Goal: Task Accomplishment & Management: Complete application form

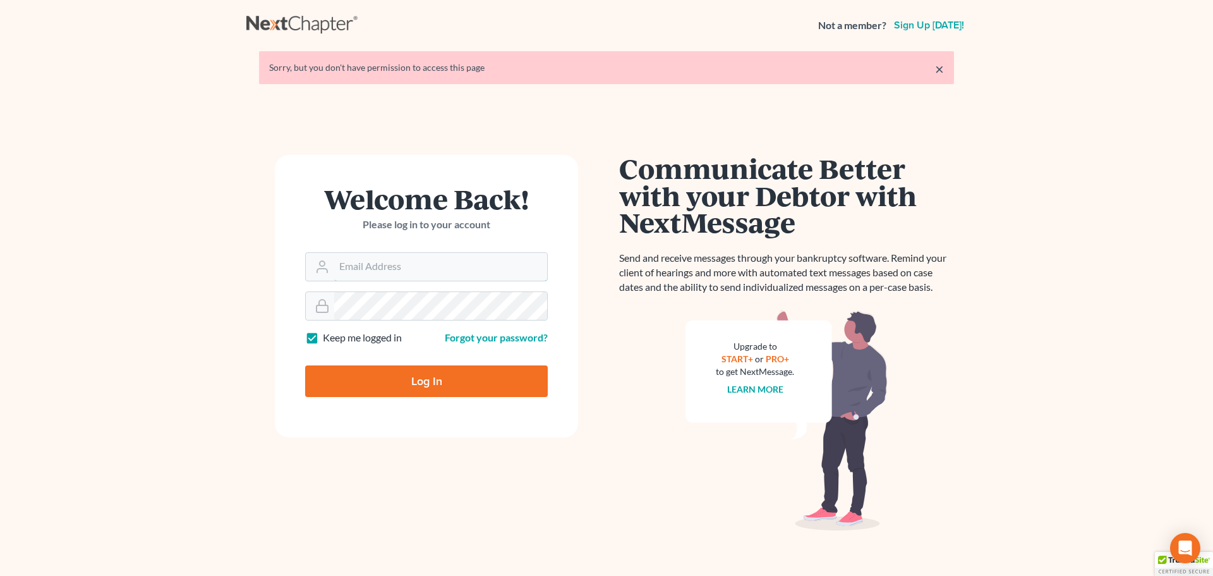
type input "[EMAIL_ADDRESS][DOMAIN_NAME]"
click at [490, 372] on input "Log In" at bounding box center [426, 381] width 243 height 32
type input "Thinking..."
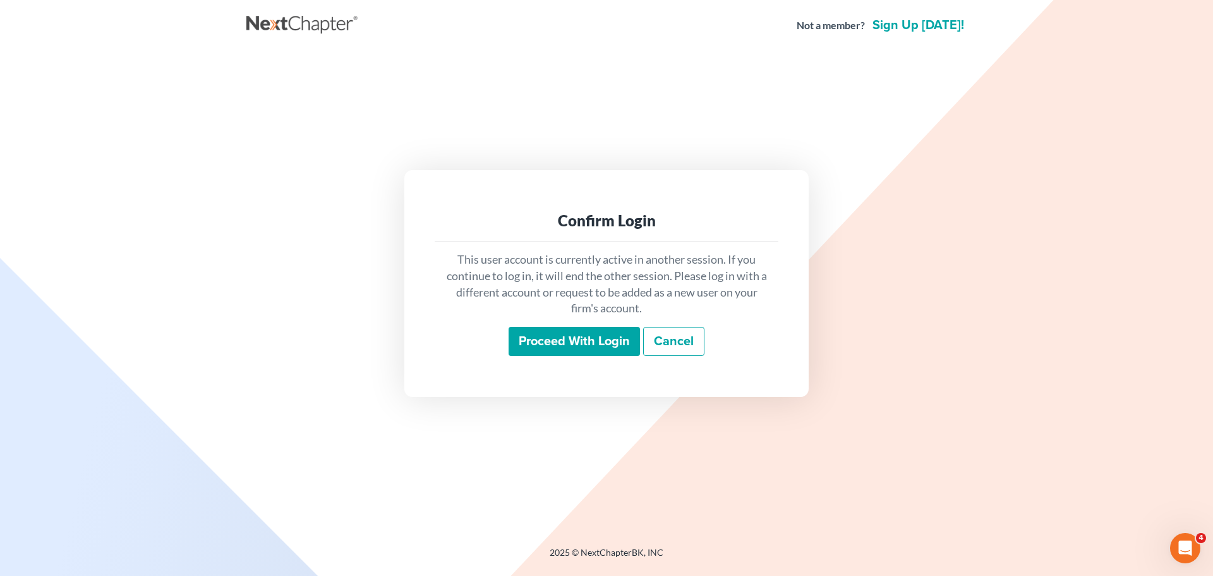
click at [597, 331] on input "Proceed with login" at bounding box center [574, 341] width 131 height 29
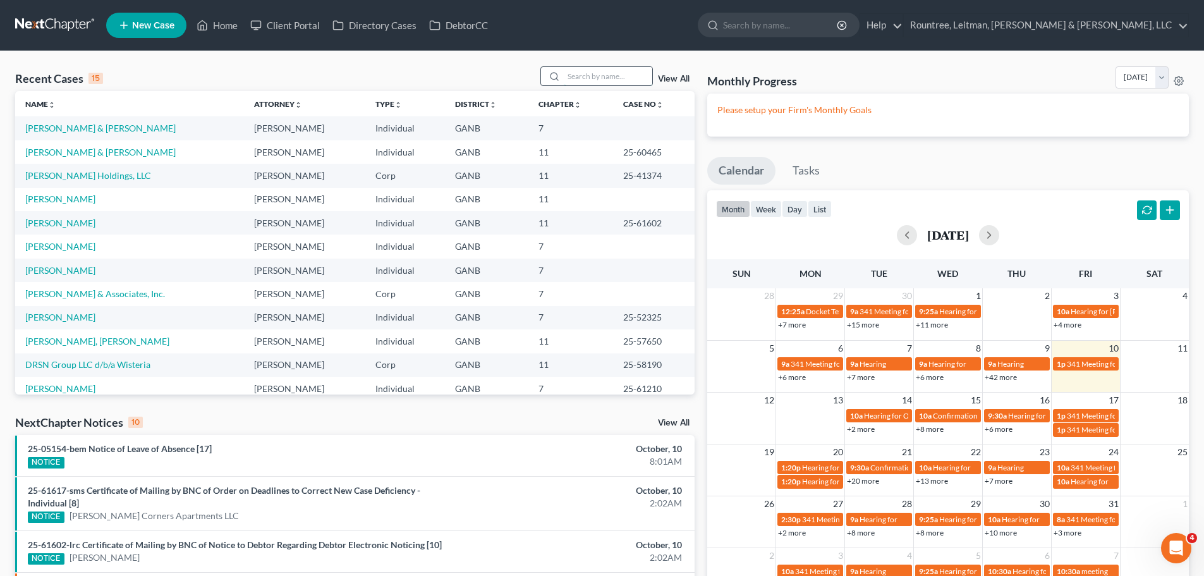
click at [612, 78] on input "search" at bounding box center [608, 76] width 88 height 18
type input "gailes"
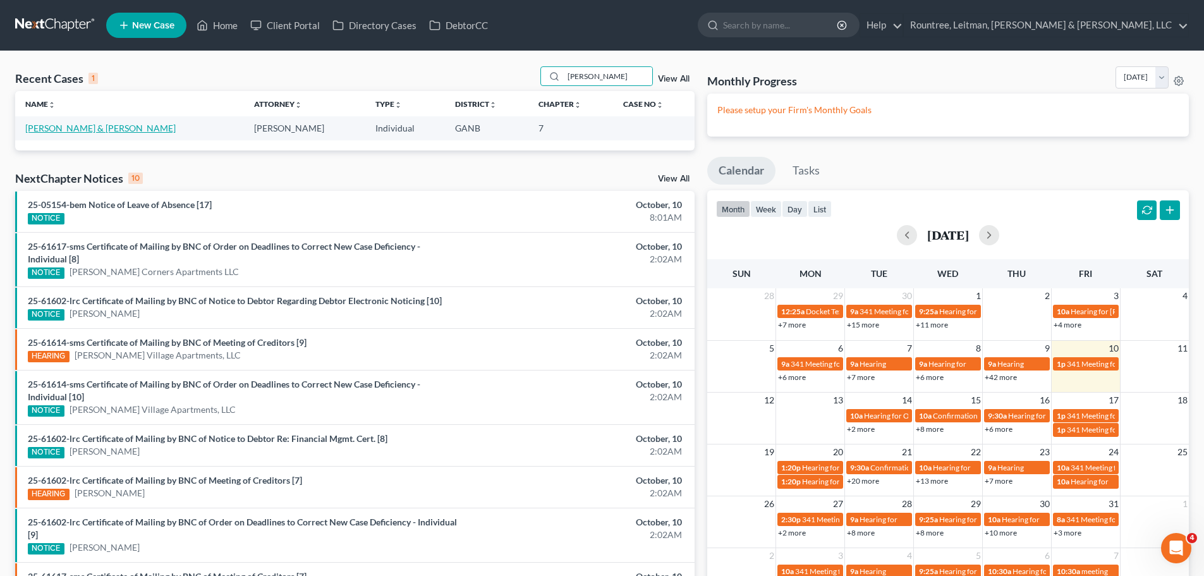
click at [109, 130] on link "Gailes, Thomas & Elizabeth" at bounding box center [100, 128] width 150 height 11
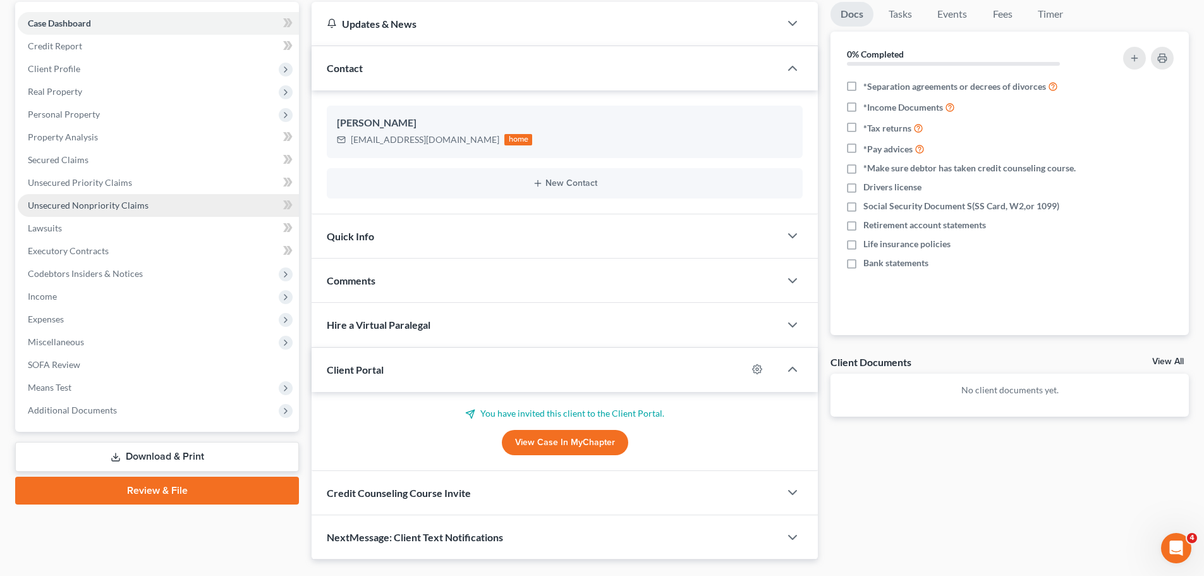
scroll to position [126, 0]
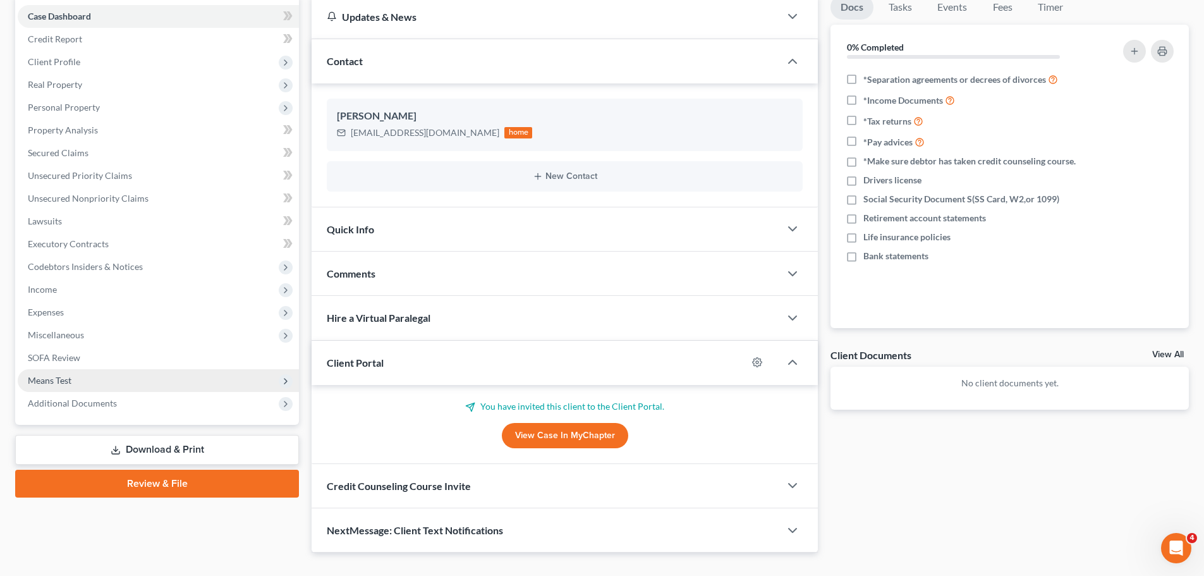
click at [136, 384] on span "Means Test" at bounding box center [158, 380] width 281 height 23
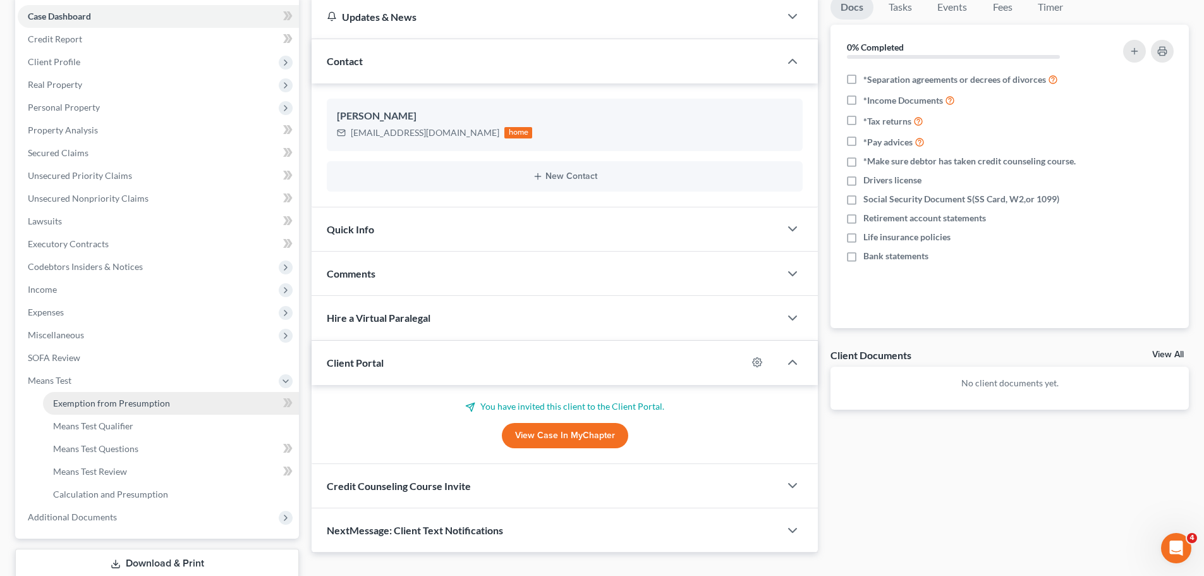
click at [134, 405] on span "Exemption from Presumption" at bounding box center [111, 402] width 117 height 11
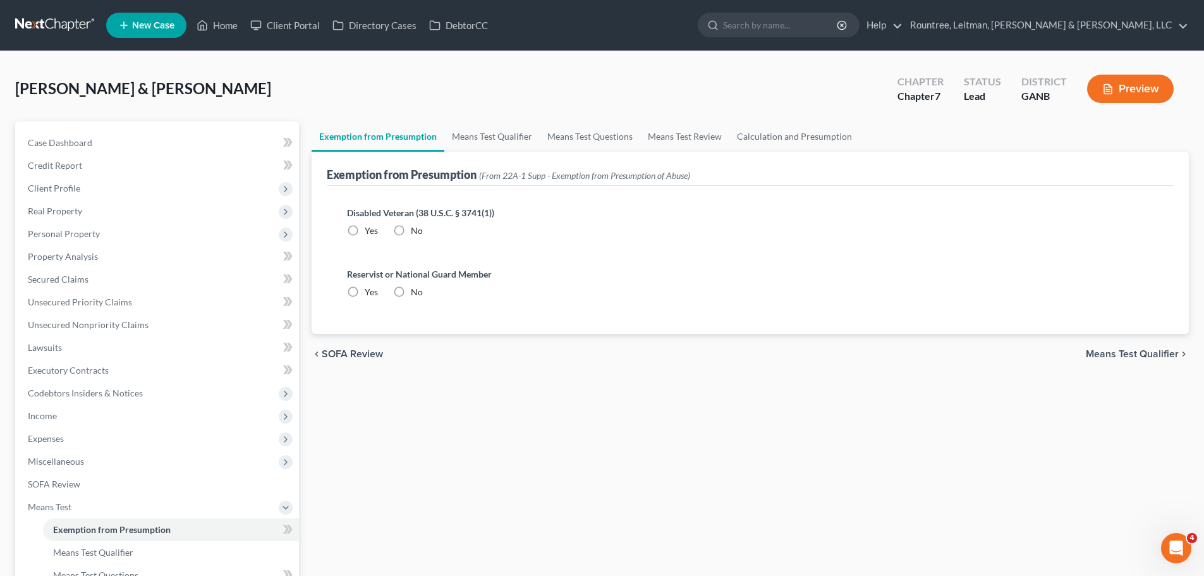
click at [1156, 353] on span "Means Test Qualifier" at bounding box center [1132, 354] width 93 height 10
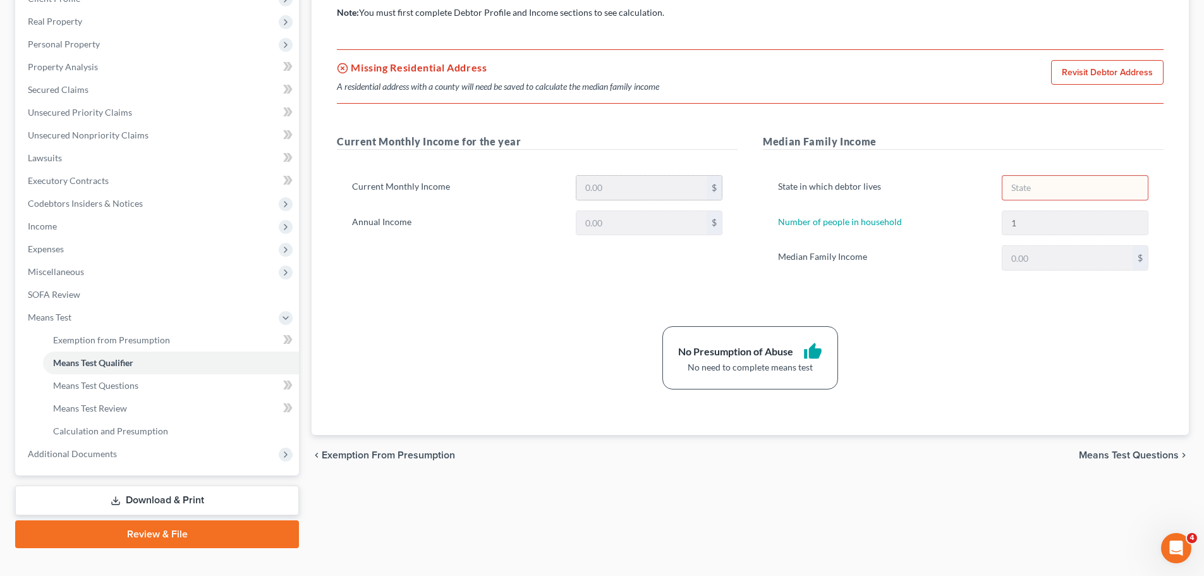
scroll to position [126, 0]
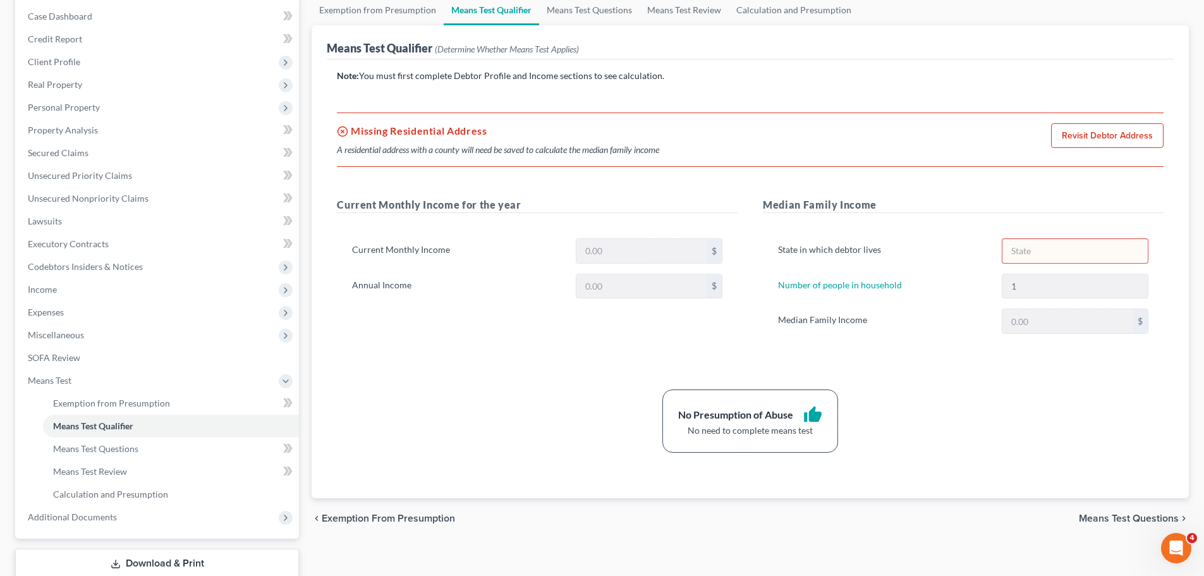
click at [1101, 519] on span "Means Test Questions" at bounding box center [1129, 518] width 100 height 10
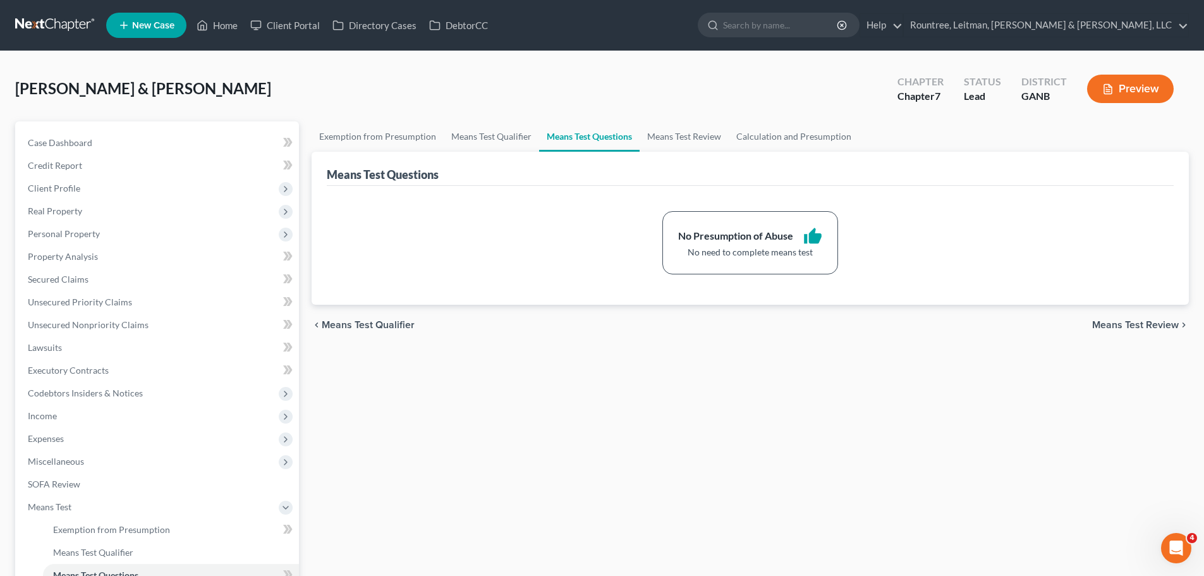
click at [1132, 327] on span "Means Test Review" at bounding box center [1135, 325] width 87 height 10
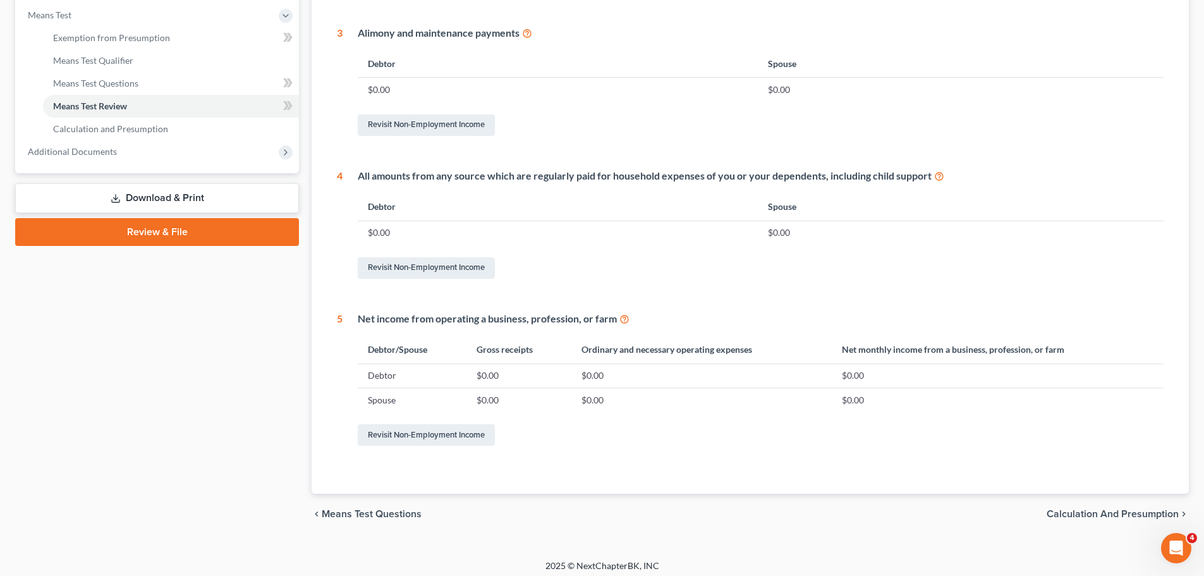
scroll to position [498, 0]
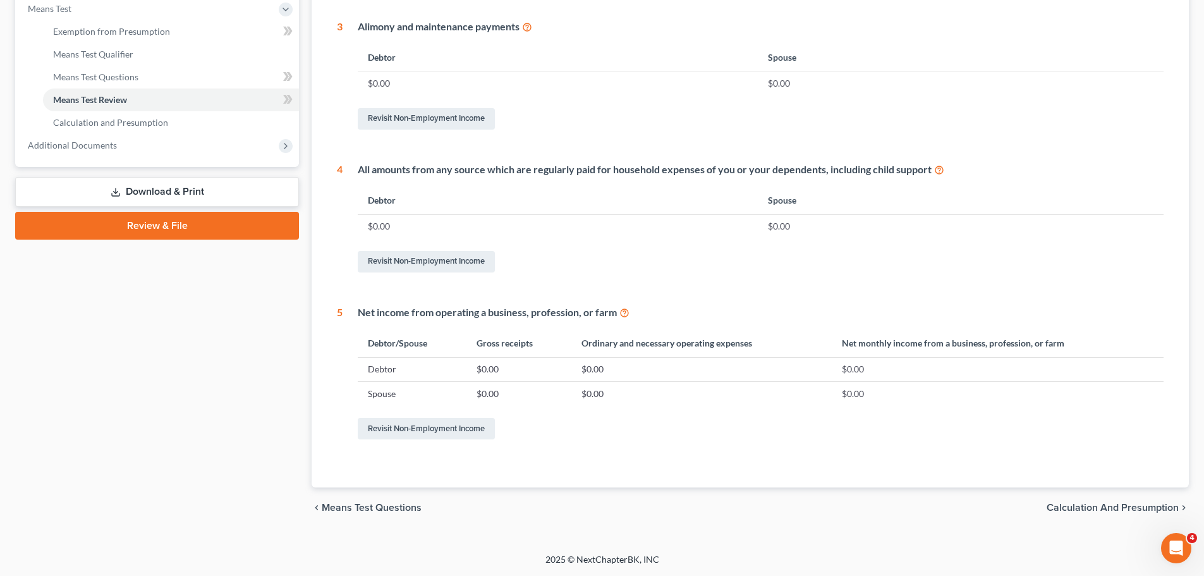
click at [1070, 504] on span "Calculation and Presumption" at bounding box center [1112, 507] width 132 height 10
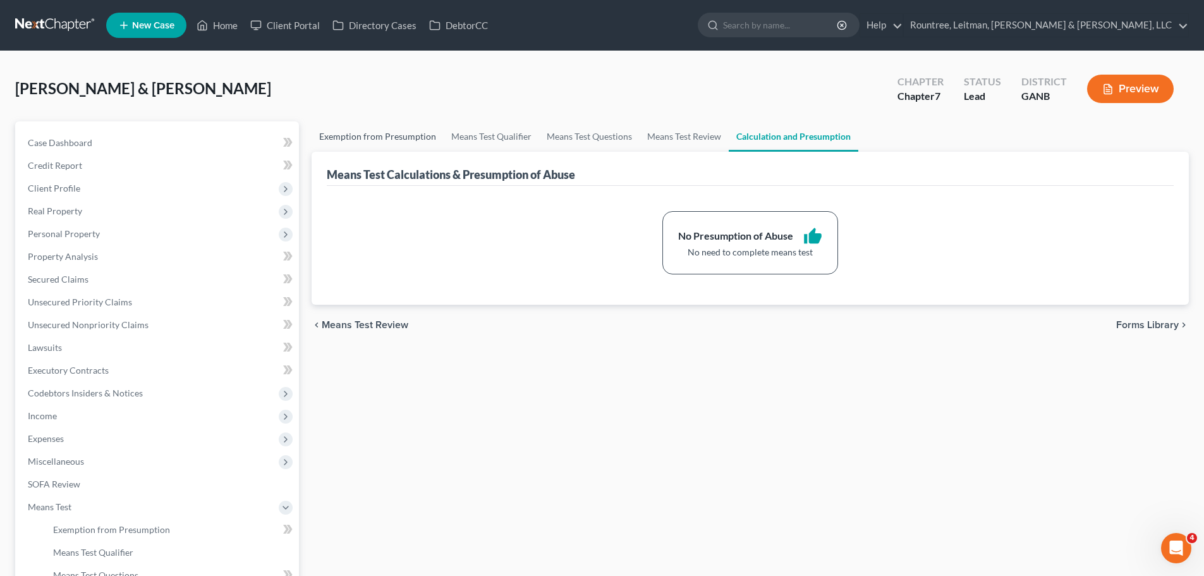
click at [413, 133] on link "Exemption from Presumption" at bounding box center [378, 136] width 132 height 30
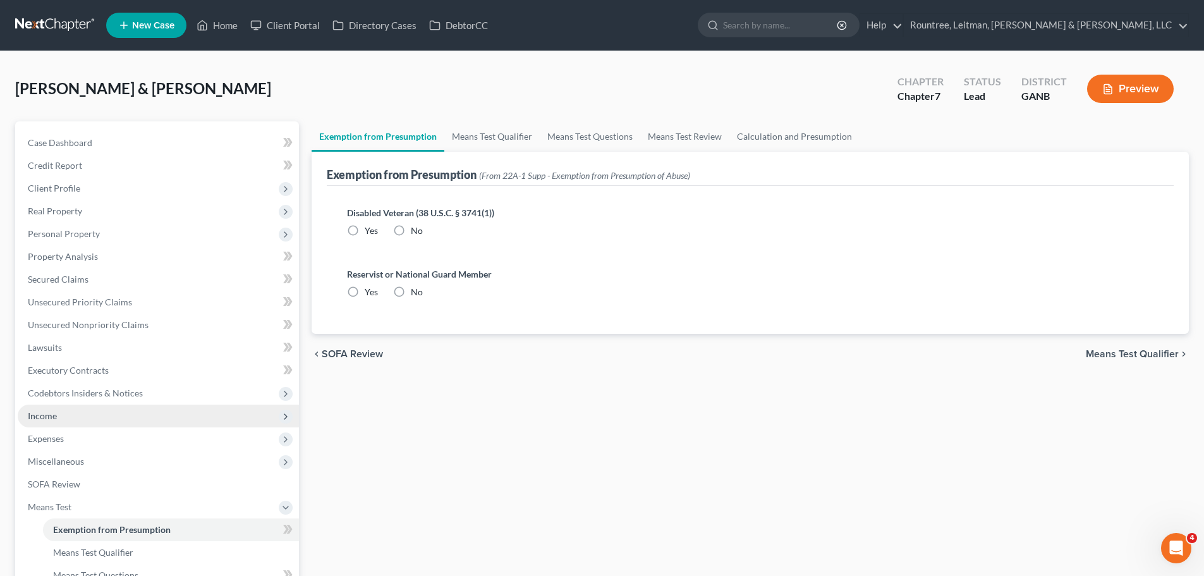
click at [52, 411] on span "Income" at bounding box center [42, 415] width 29 height 11
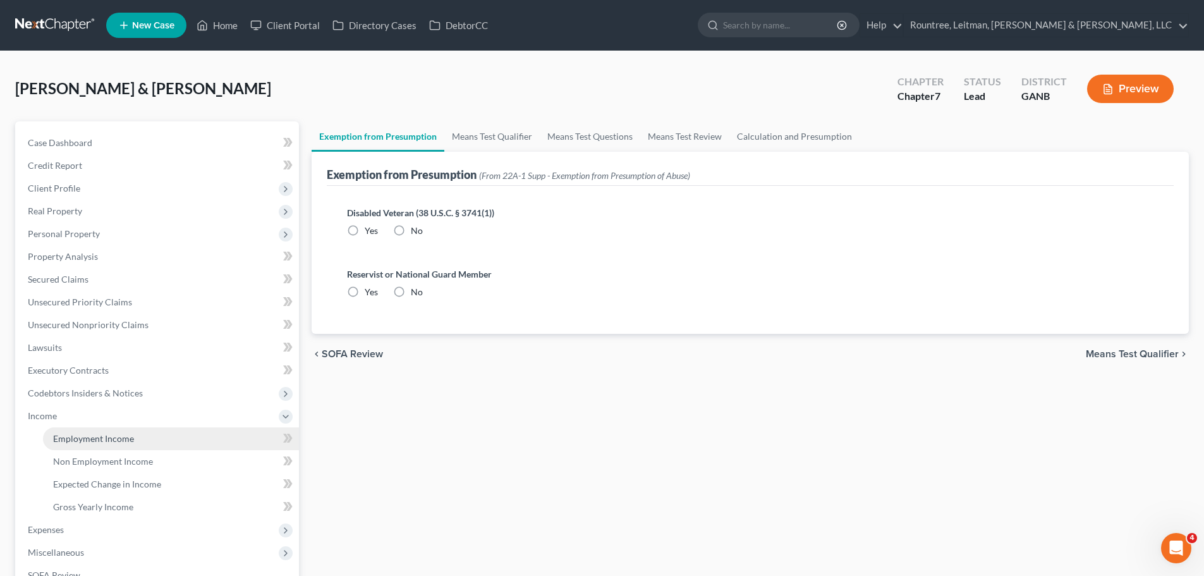
click at [76, 431] on link "Employment Income" at bounding box center [171, 438] width 256 height 23
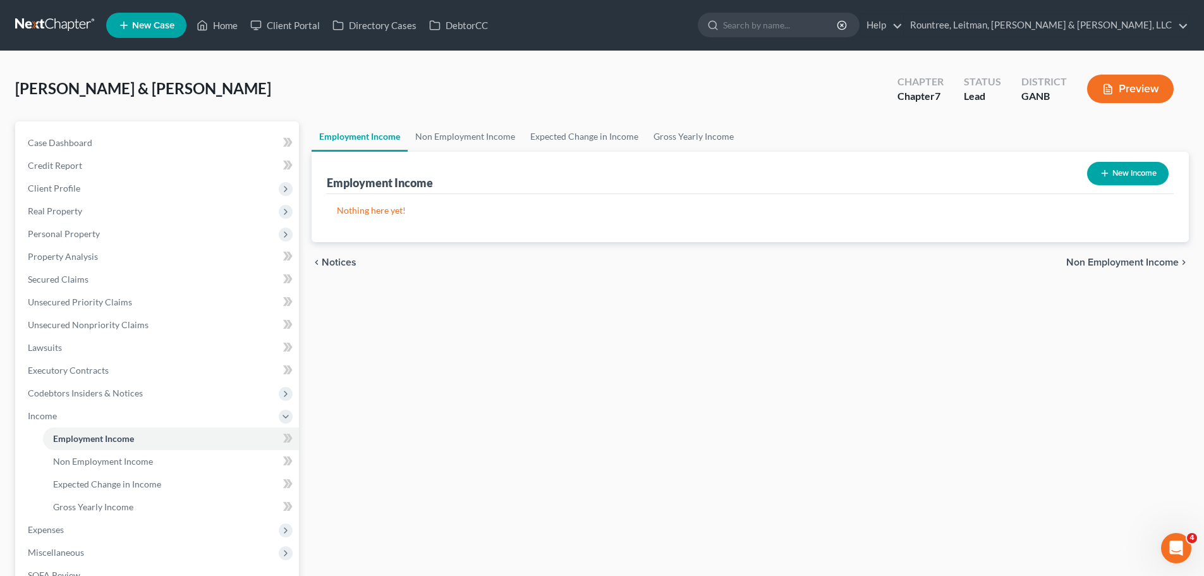
click at [1112, 174] on button "New Income" at bounding box center [1128, 173] width 82 height 23
select select "0"
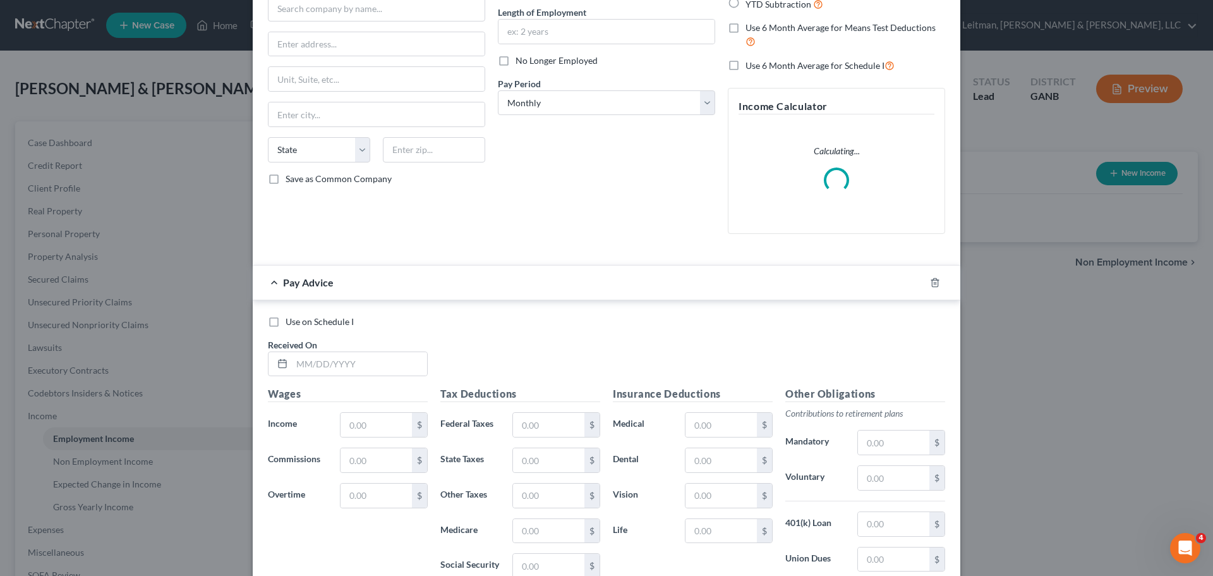
scroll to position [126, 0]
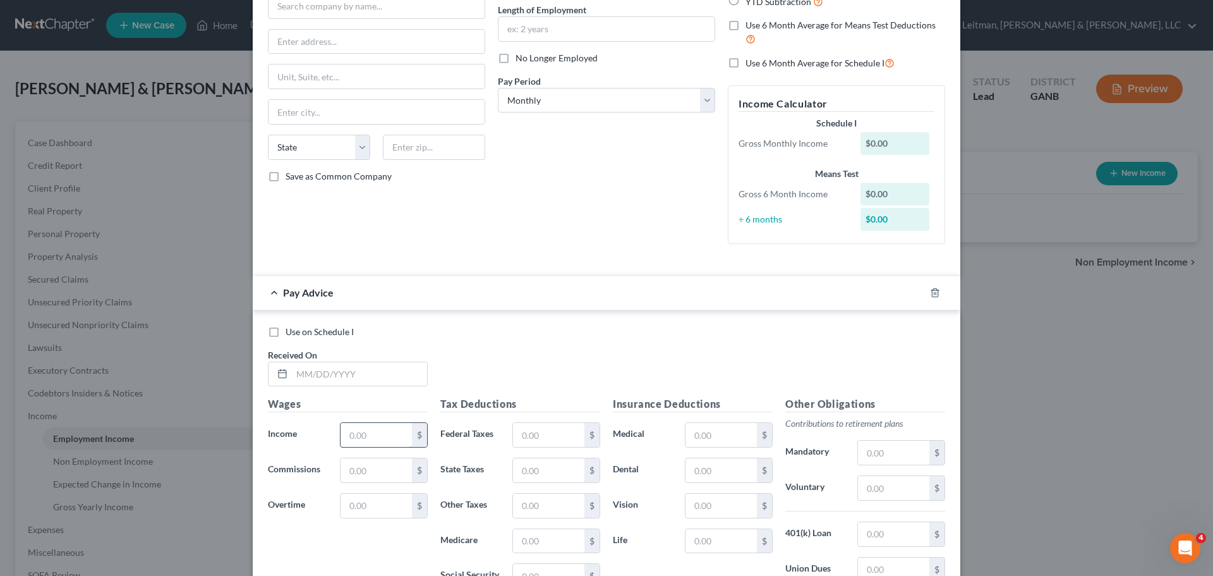
click at [358, 425] on input "text" at bounding box center [376, 435] width 71 height 24
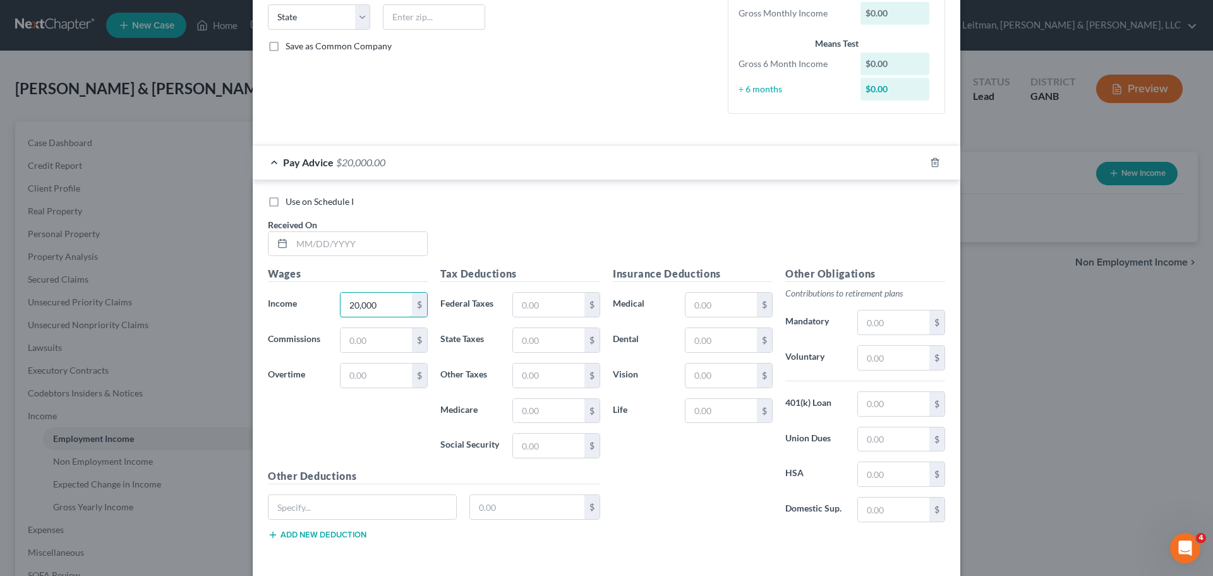
scroll to position [310, 0]
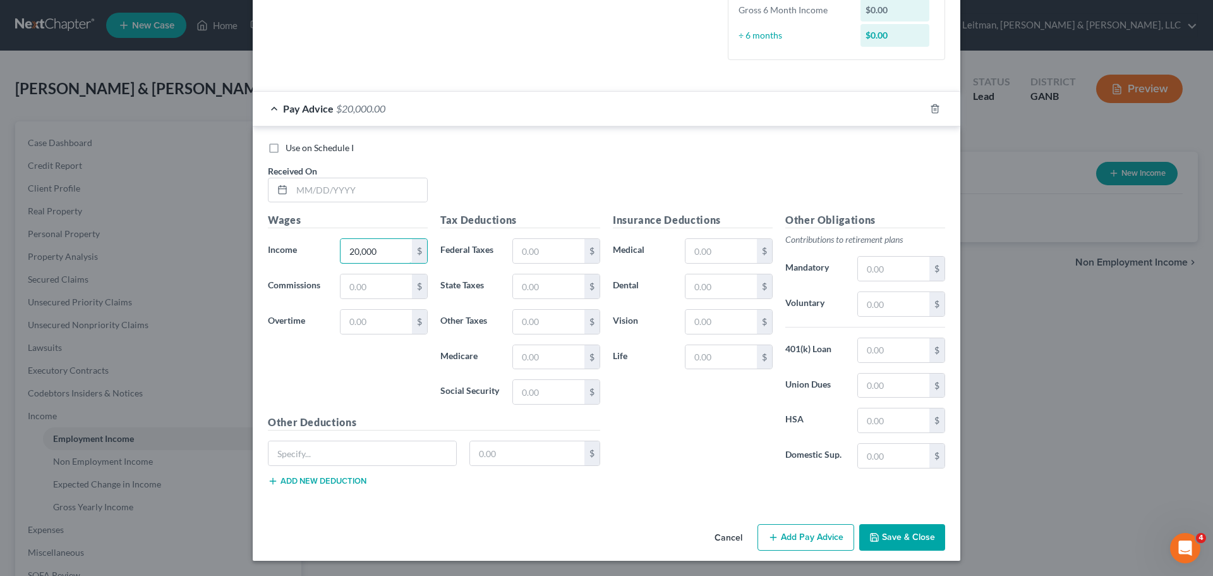
type input "20,000"
click at [908, 543] on button "Save & Close" at bounding box center [902, 537] width 86 height 27
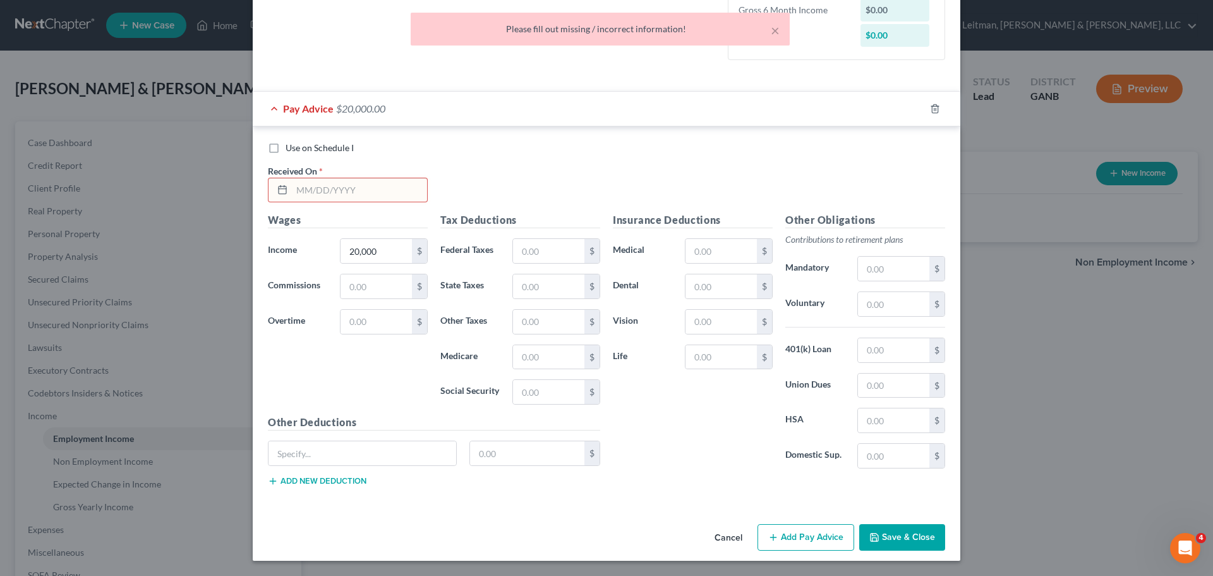
click at [349, 200] on input "text" at bounding box center [359, 190] width 135 height 24
drag, startPoint x: 325, startPoint y: 191, endPoint x: 167, endPoint y: 192, distance: 157.3
click at [167, 192] on div "New Income Source × Employment Type * Select Full or Part Time Employment Self …" at bounding box center [606, 288] width 1213 height 576
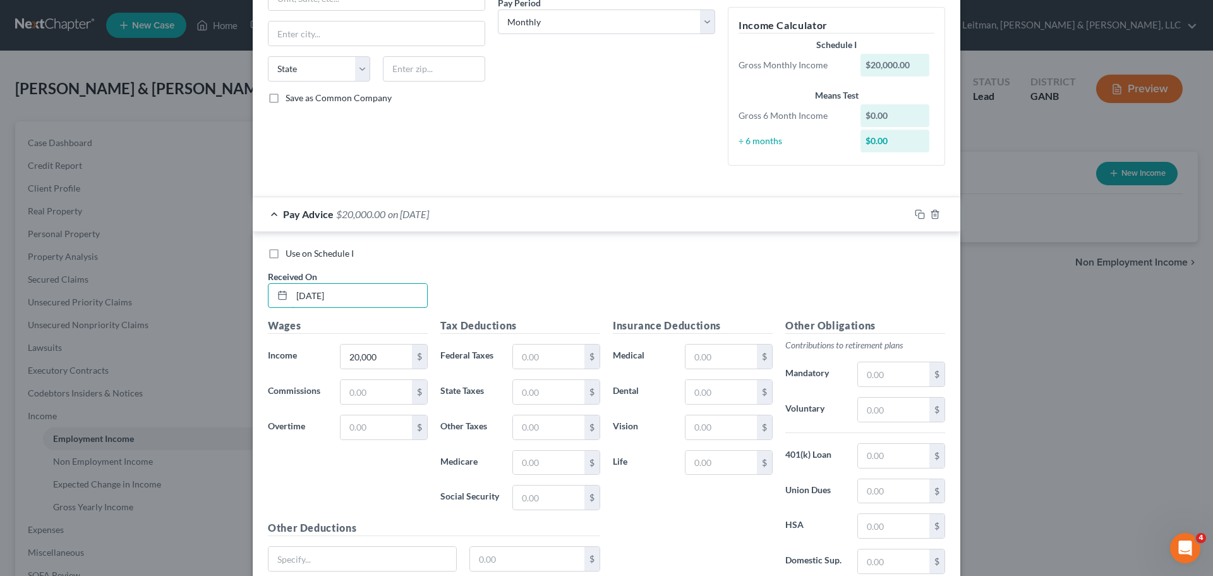
scroll to position [0, 0]
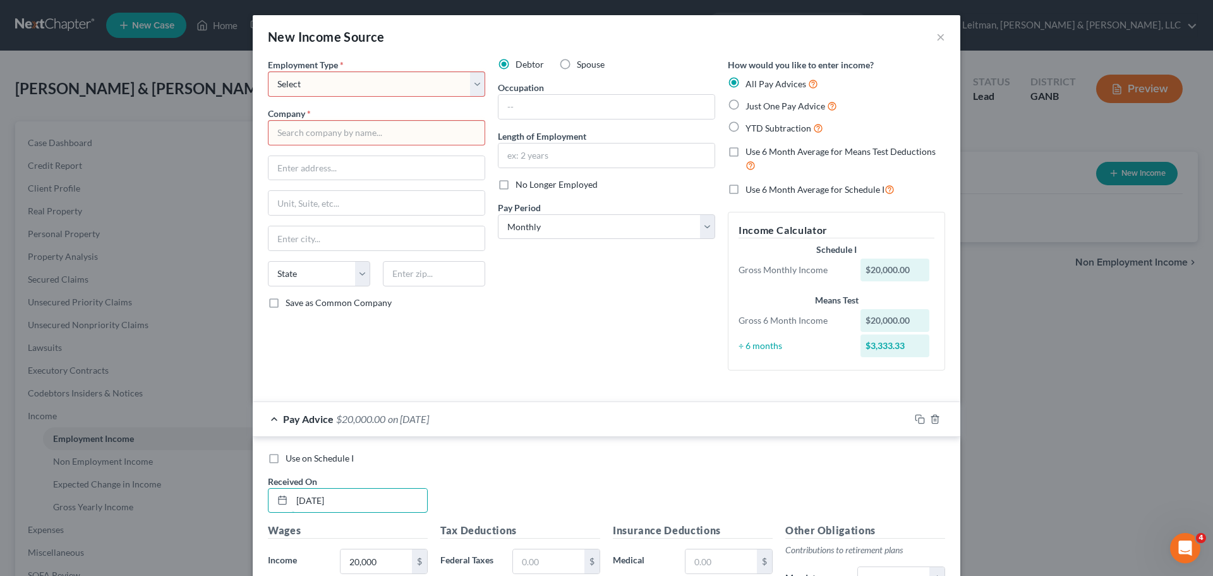
type input "9/6/25"
click at [746, 106] on label "Just One Pay Advice" at bounding box center [792, 106] width 92 height 15
click at [751, 106] on input "Just One Pay Advice" at bounding box center [755, 103] width 8 height 8
radio input "true"
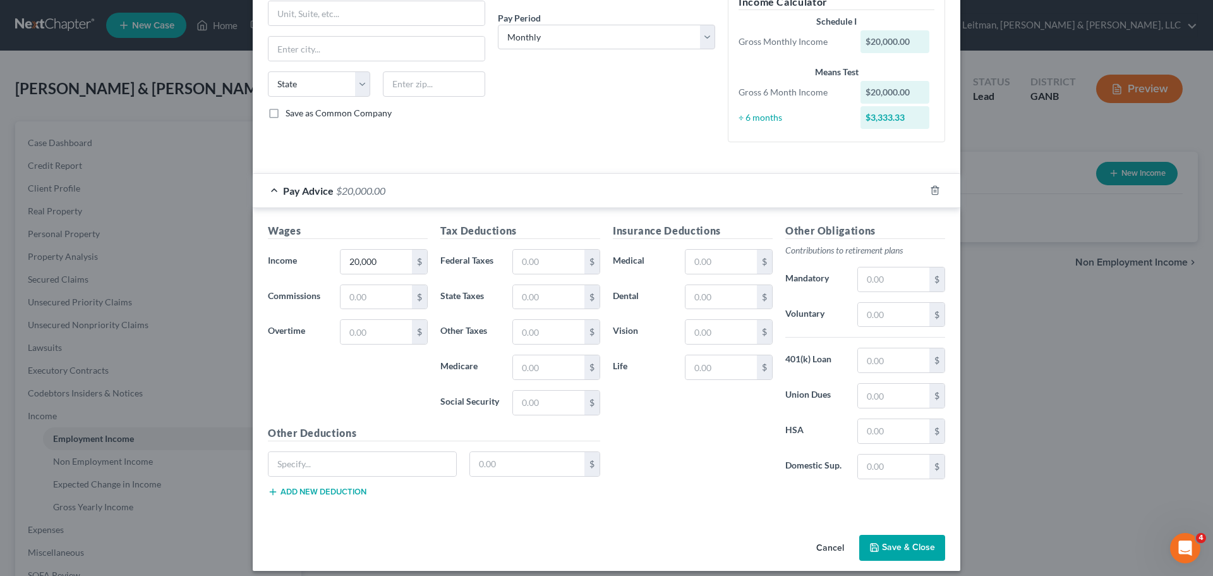
scroll to position [200, 0]
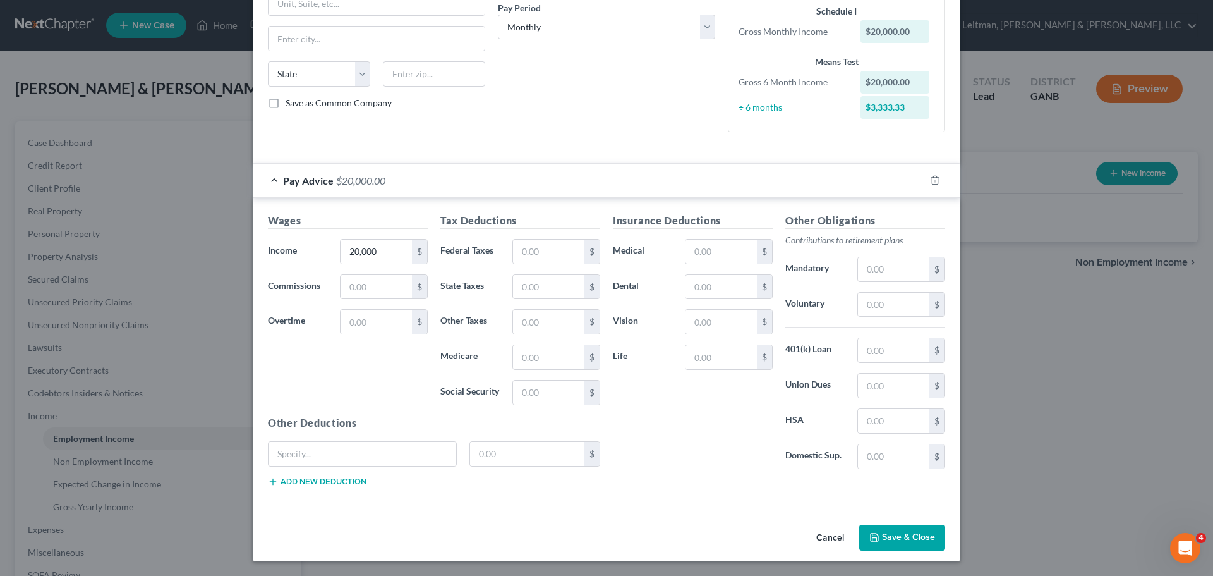
click at [899, 535] on button "Save & Close" at bounding box center [902, 537] width 86 height 27
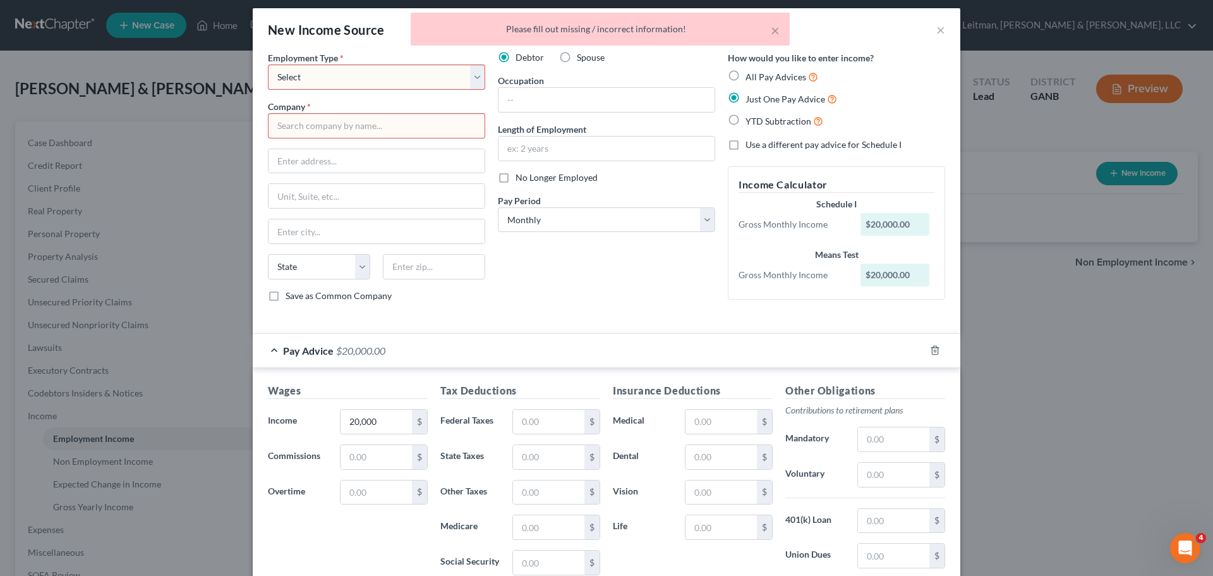
scroll to position [0, 0]
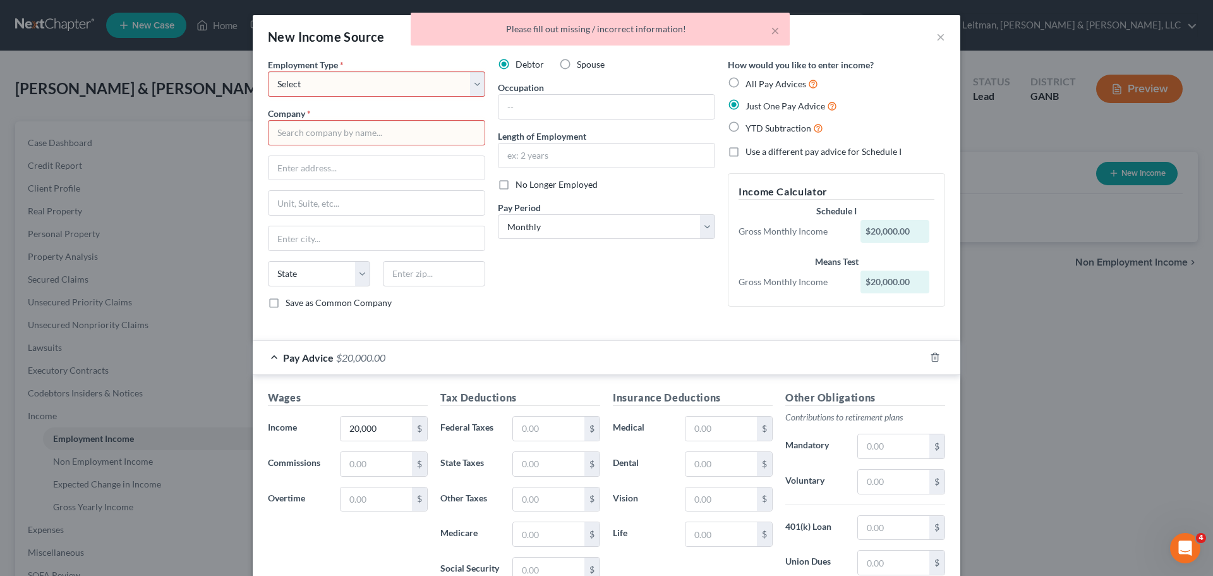
click at [313, 83] on select "Select Full or Part Time Employment Self Employment" at bounding box center [376, 83] width 217 height 25
select select "0"
click at [268, 71] on select "Select Full or Part Time Employment Self Employment" at bounding box center [376, 83] width 217 height 25
click at [307, 134] on input "text" at bounding box center [376, 132] width 217 height 25
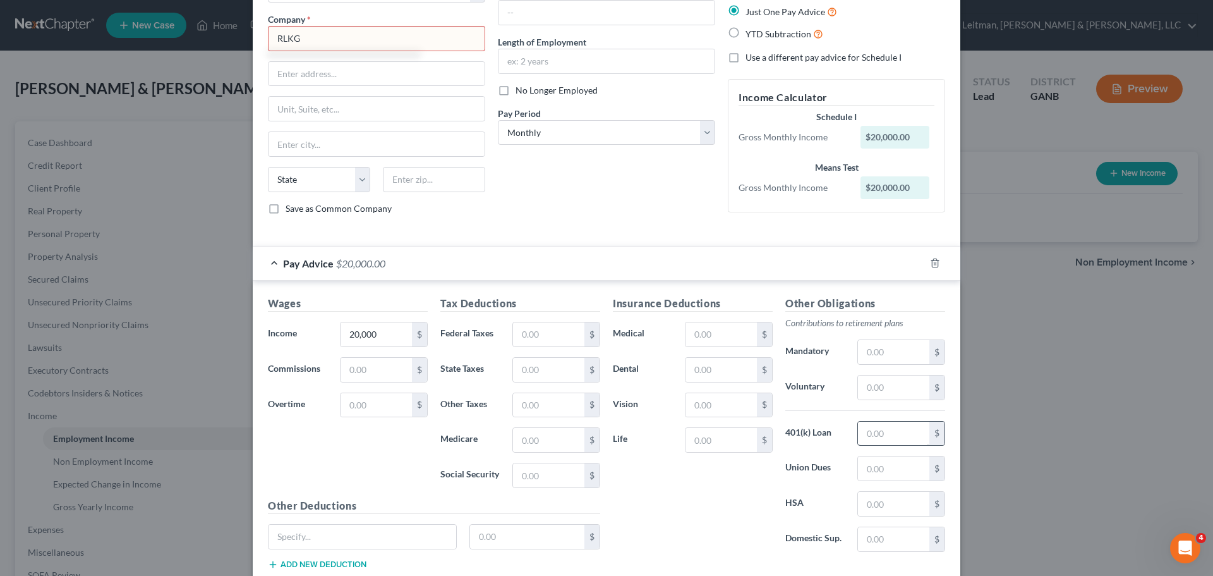
scroll to position [177, 0]
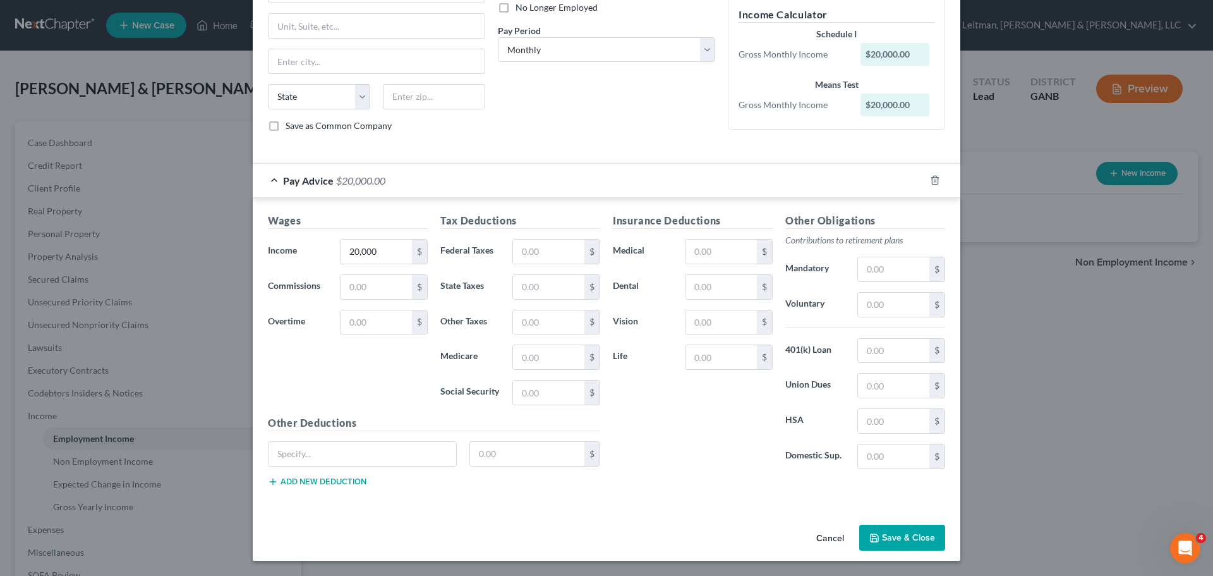
type input "RLKG"
click at [902, 544] on button "Save & Close" at bounding box center [902, 537] width 86 height 27
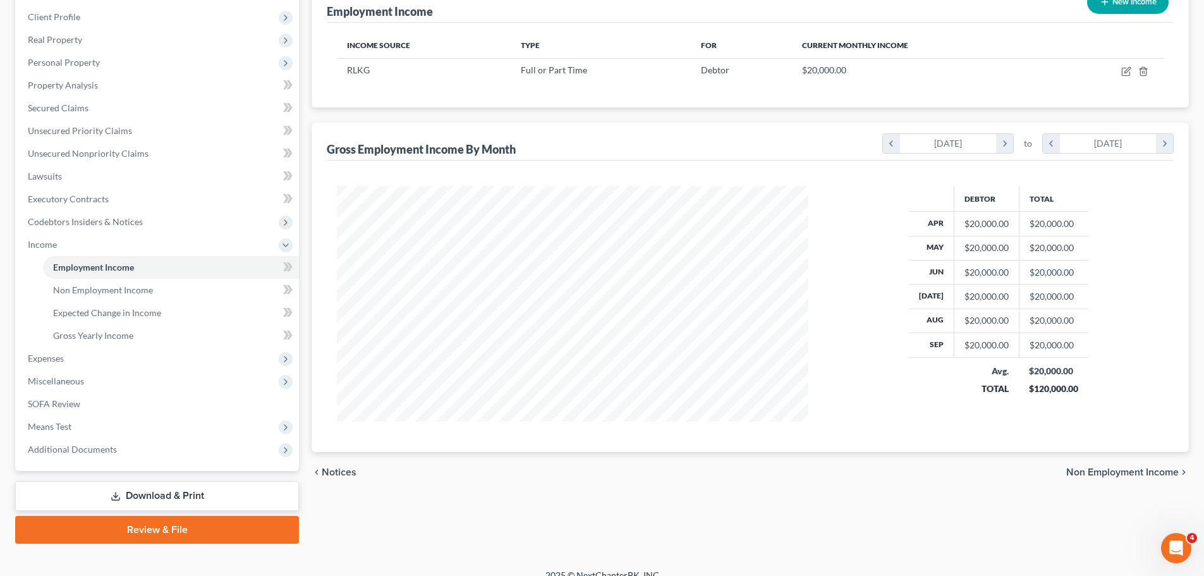
scroll to position [187, 0]
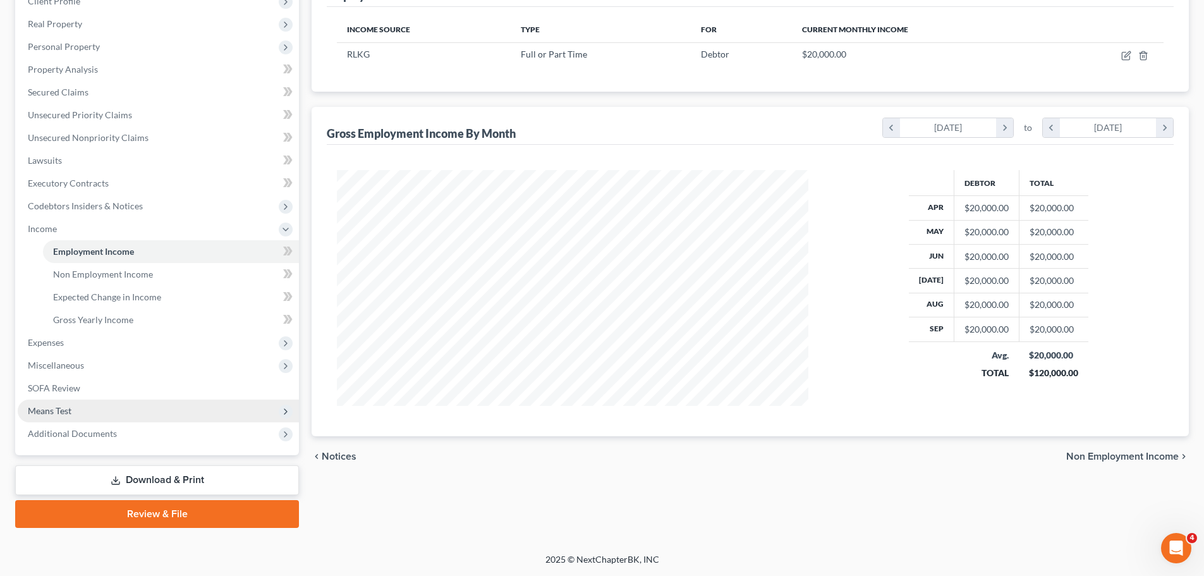
click at [97, 406] on span "Means Test" at bounding box center [158, 410] width 281 height 23
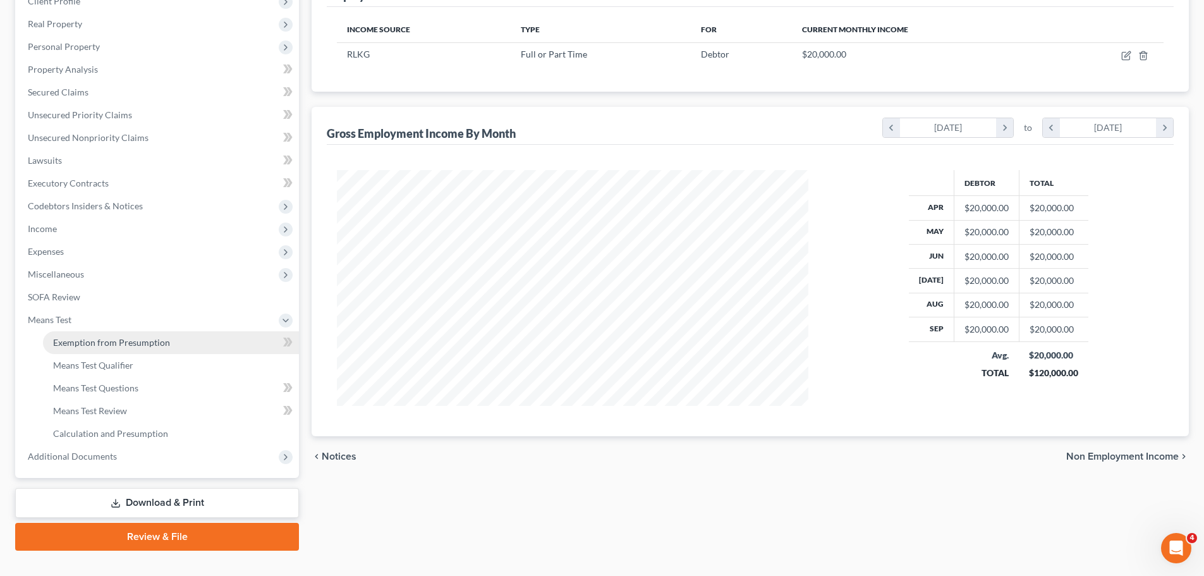
click at [78, 334] on link "Exemption from Presumption" at bounding box center [171, 342] width 256 height 23
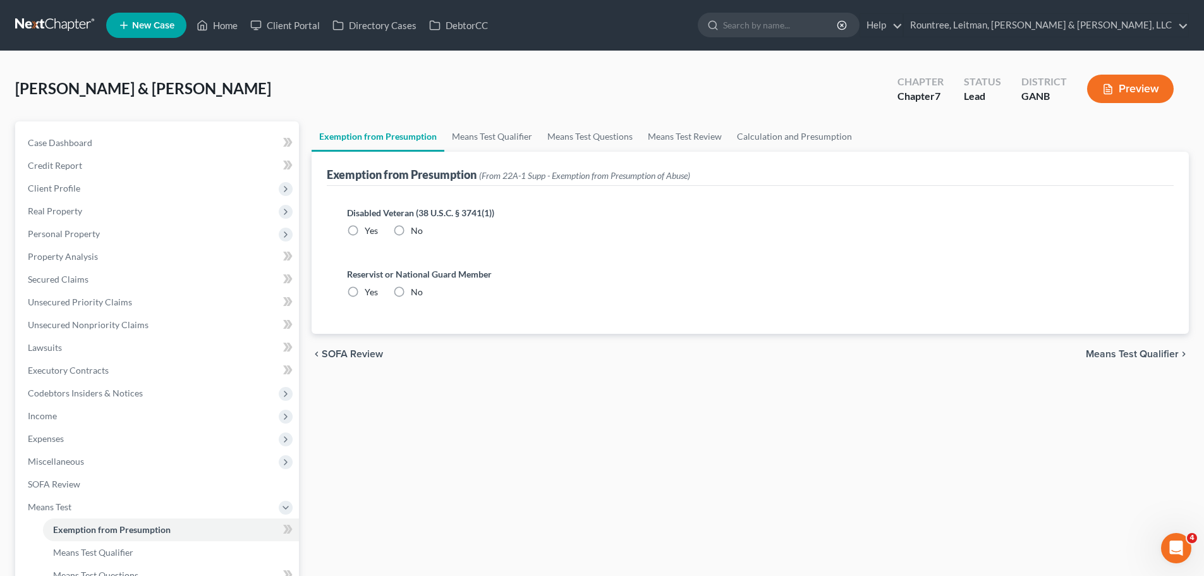
click at [411, 229] on label "No" at bounding box center [417, 230] width 12 height 13
click at [416, 229] on input "No" at bounding box center [420, 228] width 8 height 8
radio input "true"
click at [411, 289] on label "No" at bounding box center [417, 292] width 12 height 13
click at [416, 289] on input "No" at bounding box center [420, 290] width 8 height 8
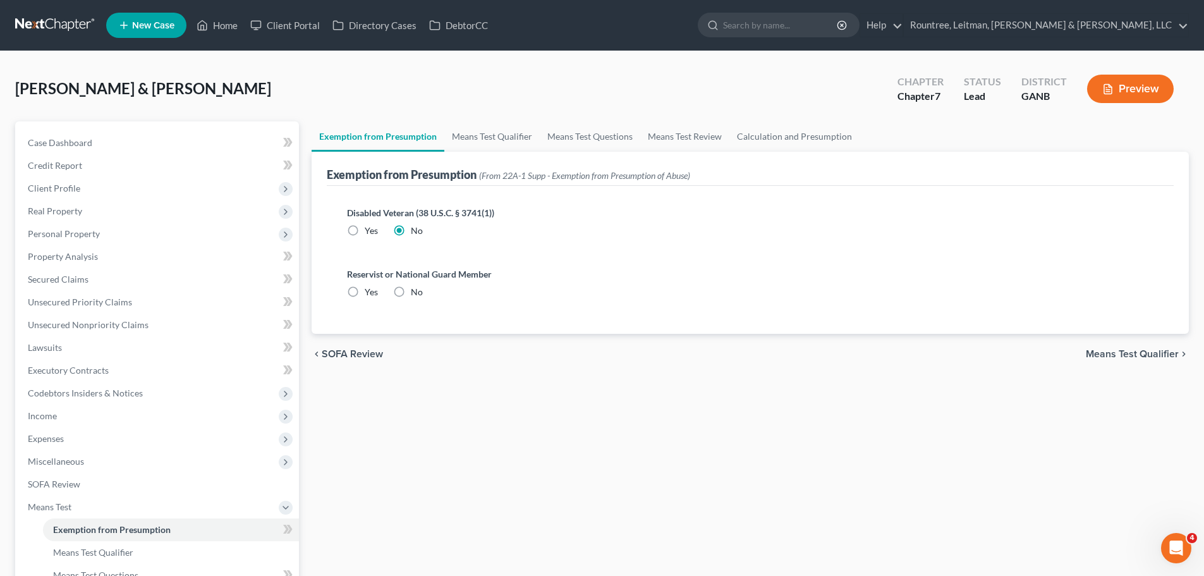
radio input "true"
click at [1101, 358] on span "Means Test Qualifier" at bounding box center [1132, 354] width 93 height 10
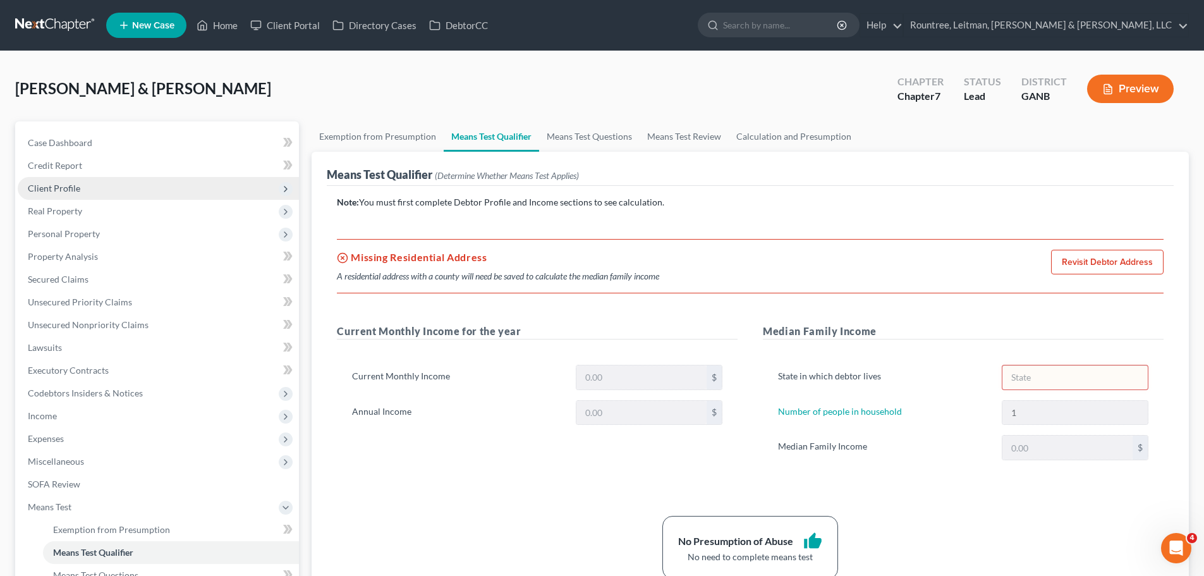
click at [92, 186] on span "Client Profile" at bounding box center [158, 188] width 281 height 23
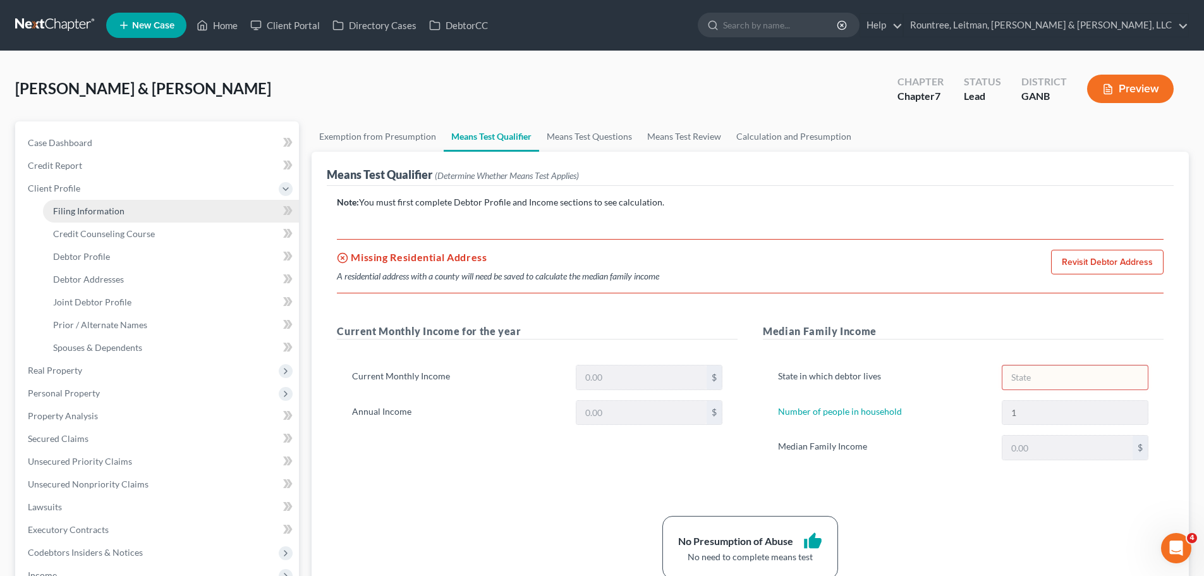
click at [90, 210] on span "Filing Information" at bounding box center [88, 210] width 71 height 11
select select "1"
select select "0"
select select "10"
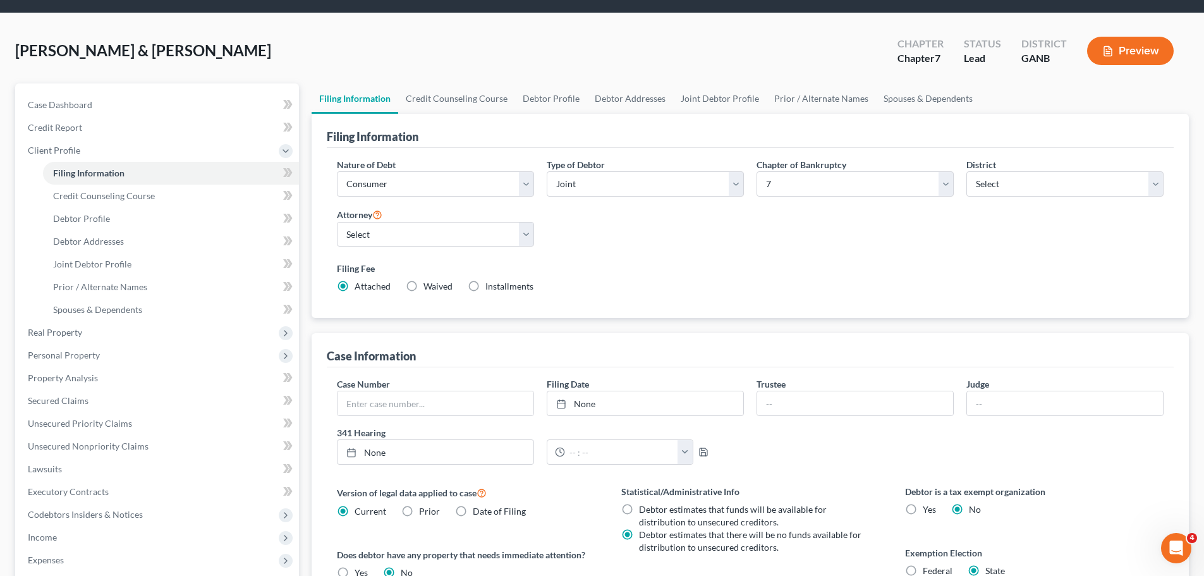
scroll to position [63, 0]
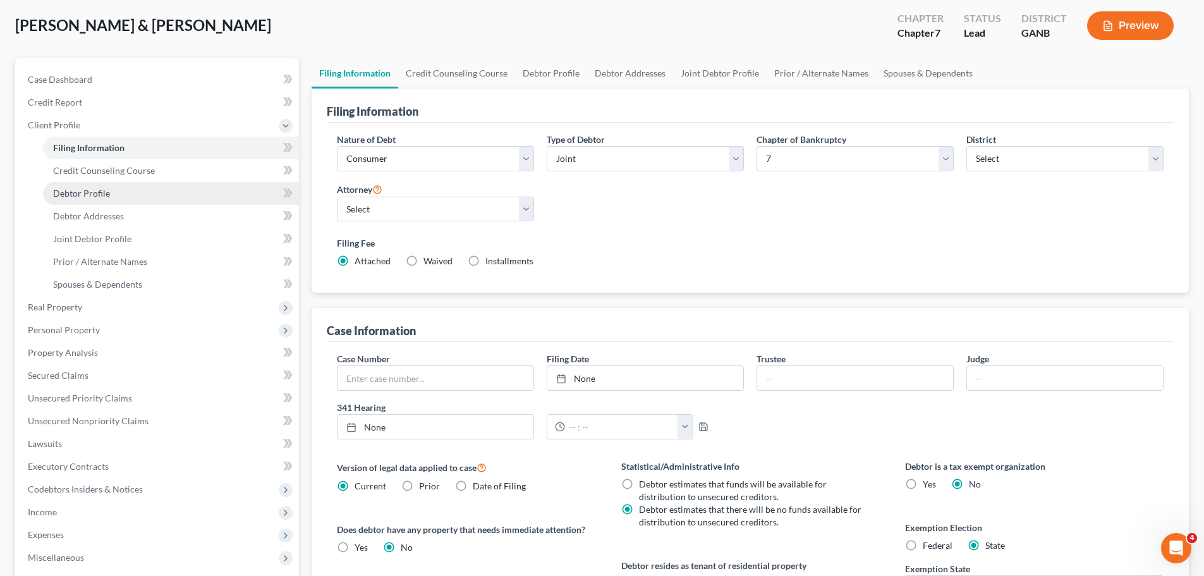
click at [114, 195] on link "Debtor Profile" at bounding box center [171, 193] width 256 height 23
select select "1"
select select "0"
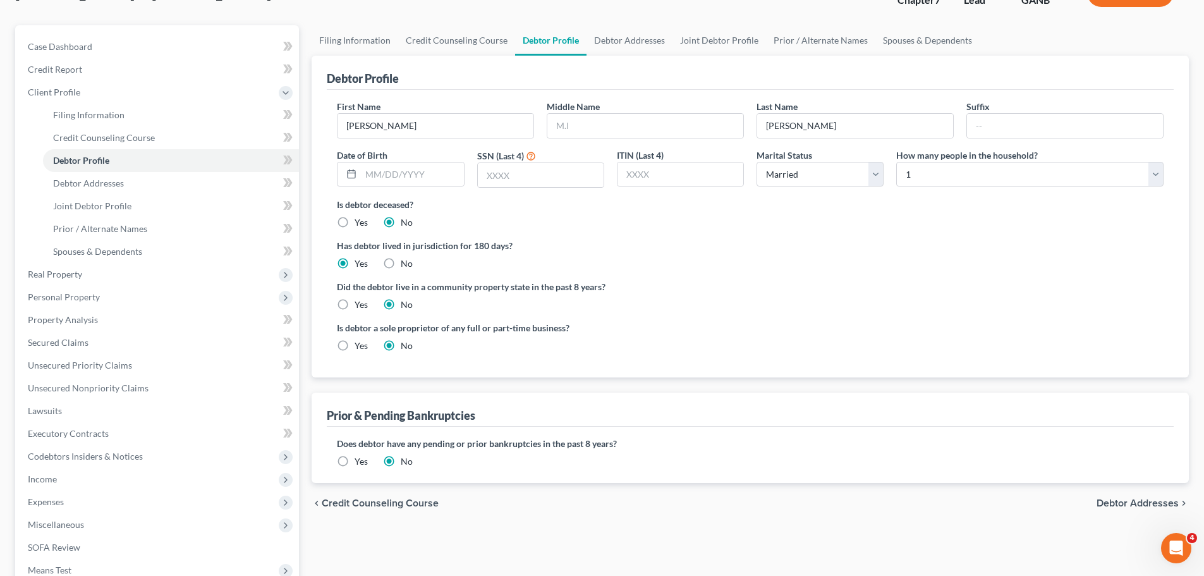
scroll to position [63, 0]
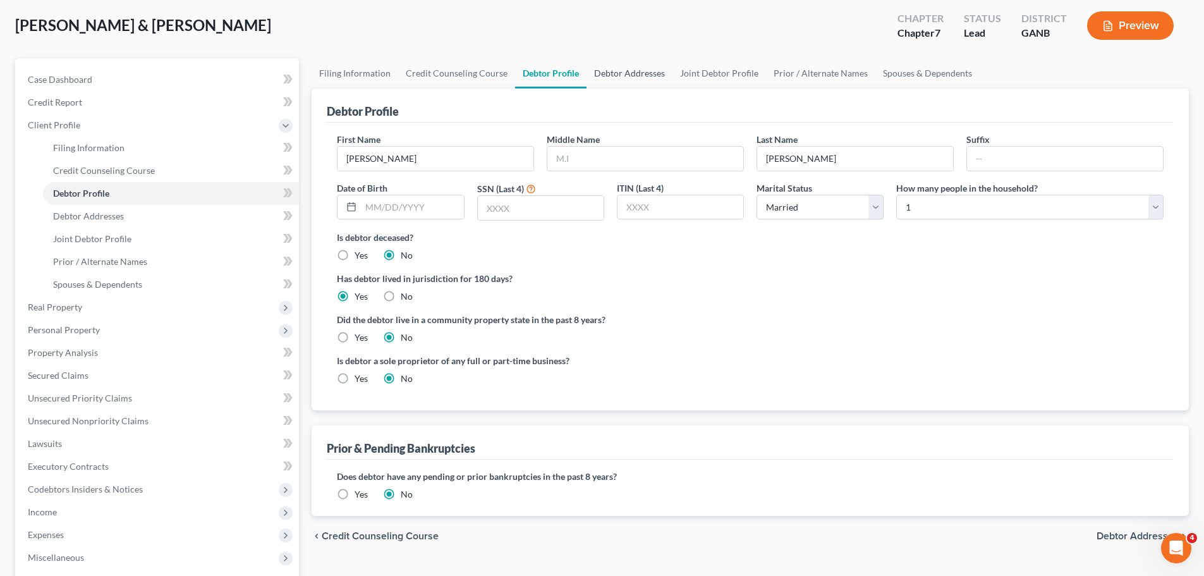
click at [646, 78] on link "Debtor Addresses" at bounding box center [629, 73] width 86 height 30
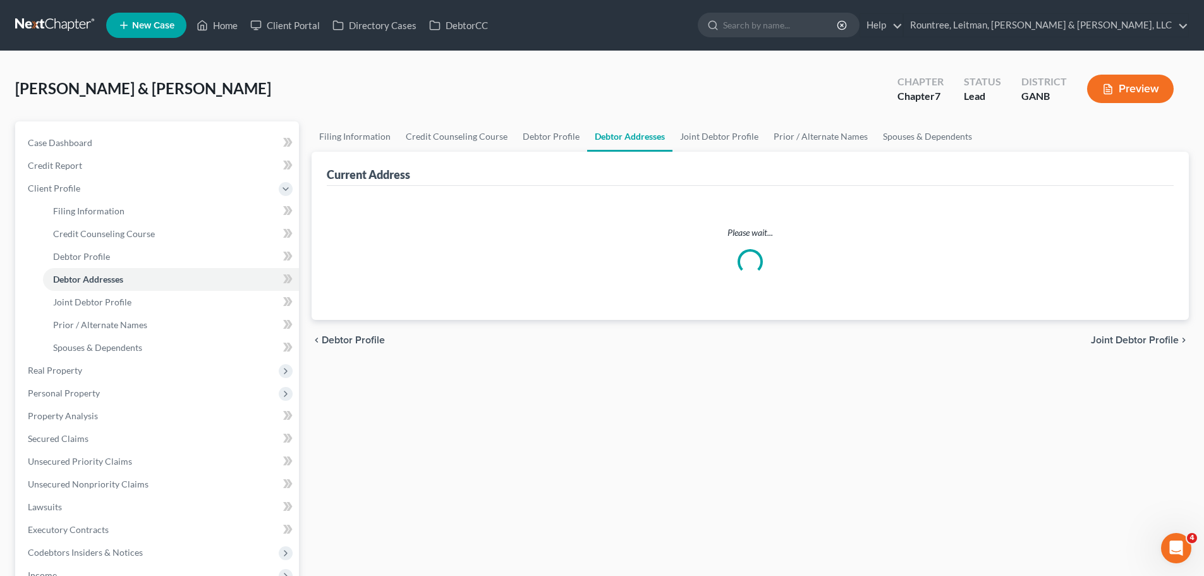
select select "0"
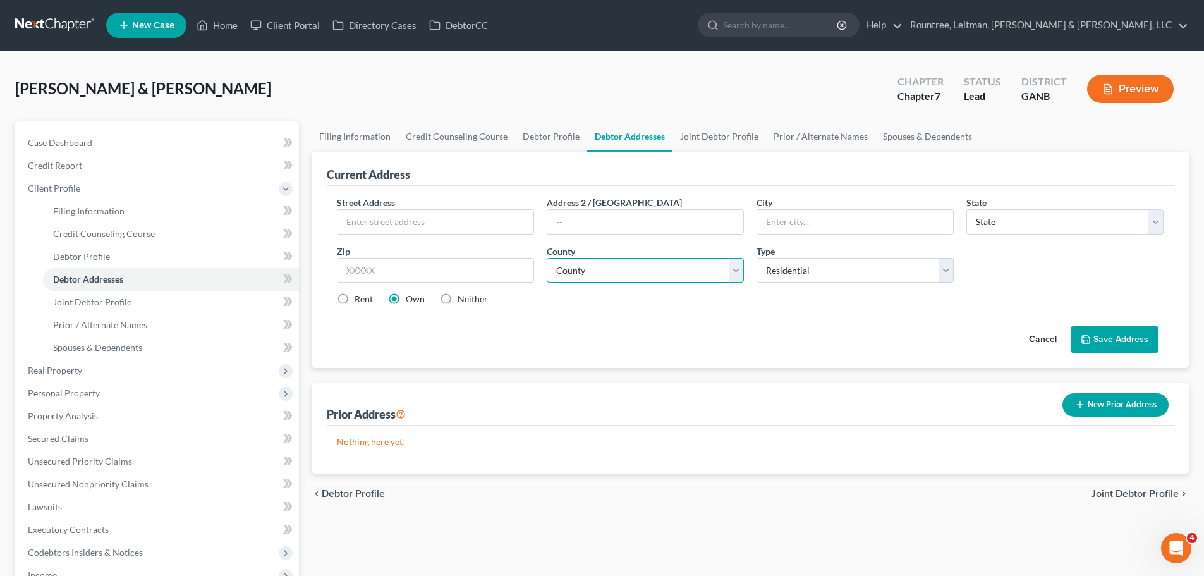
click at [730, 272] on select "County" at bounding box center [645, 270] width 197 height 25
click at [655, 278] on select "County" at bounding box center [645, 270] width 197 height 25
click at [451, 225] on input "text" at bounding box center [435, 222] width 196 height 24
type input "1073 High Point Dr NE"
type input "Atlanta"
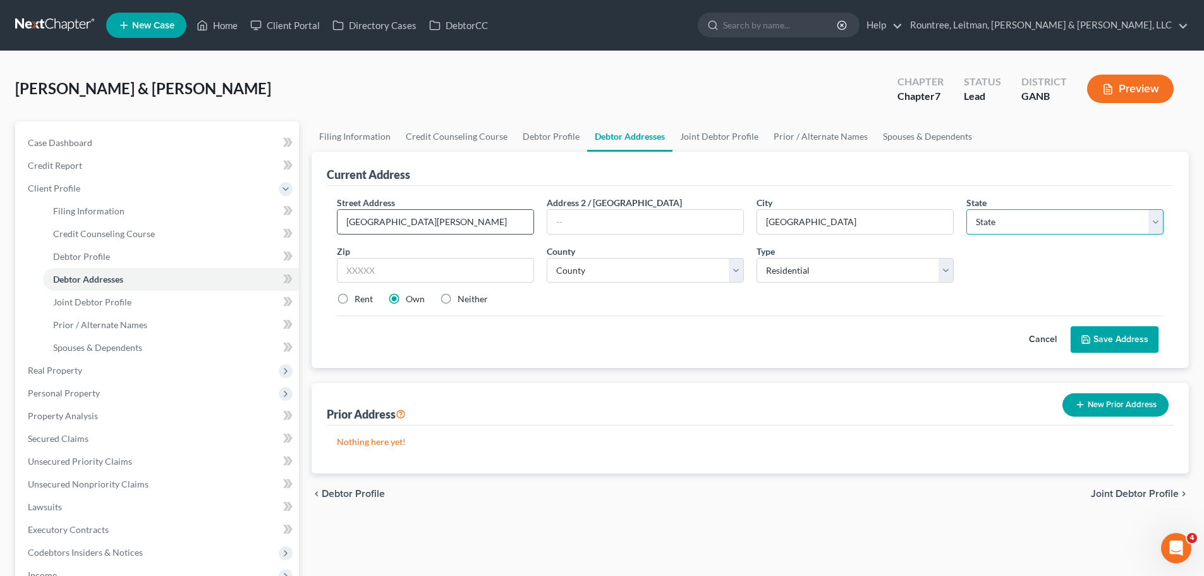
select select "10"
type input "30306"
click at [662, 277] on select "County" at bounding box center [645, 270] width 197 height 25
drag, startPoint x: 903, startPoint y: 349, endPoint x: 867, endPoint y: 330, distance: 41.0
click at [903, 349] on div "Cancel Save Address" at bounding box center [750, 333] width 827 height 37
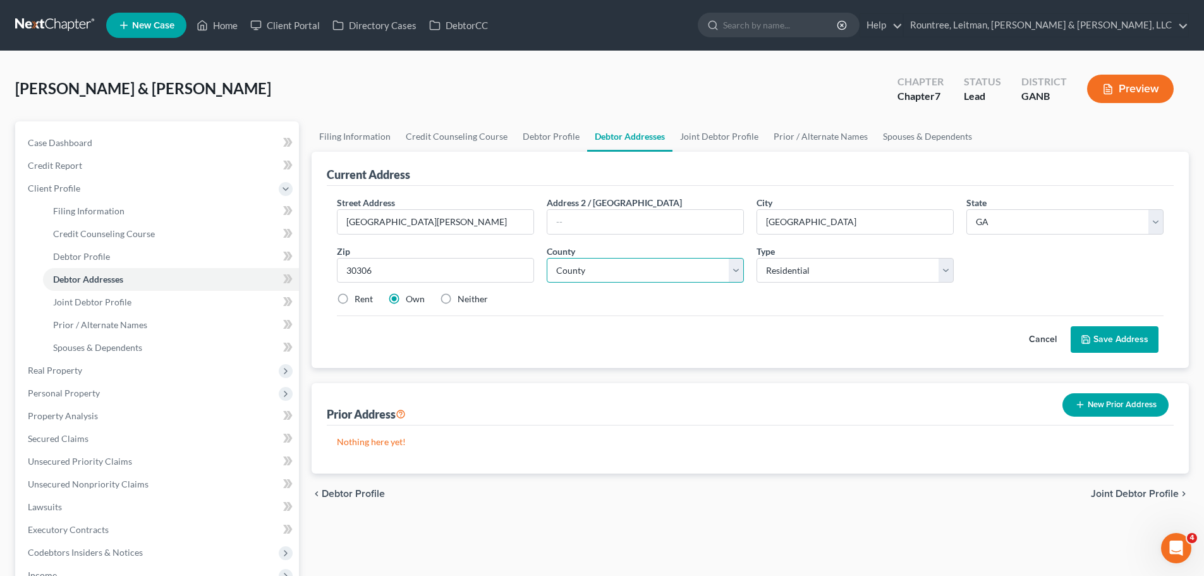
click at [624, 276] on select "County Appling County Atkinson County Bacon County Baker County Baldwin County …" at bounding box center [645, 270] width 197 height 25
select select "59"
click at [547, 258] on select "County Appling County Atkinson County Bacon County Baker County Baldwin County …" at bounding box center [645, 270] width 197 height 25
click at [1099, 345] on button "Save Address" at bounding box center [1114, 339] width 88 height 27
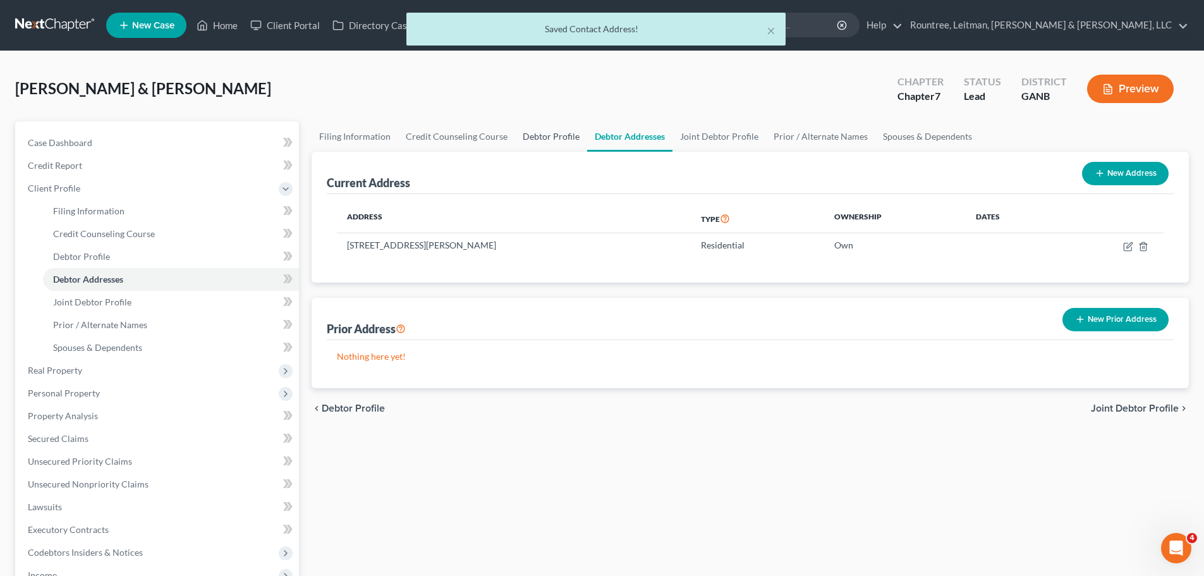
click at [540, 137] on link "Debtor Profile" at bounding box center [551, 136] width 72 height 30
select select "1"
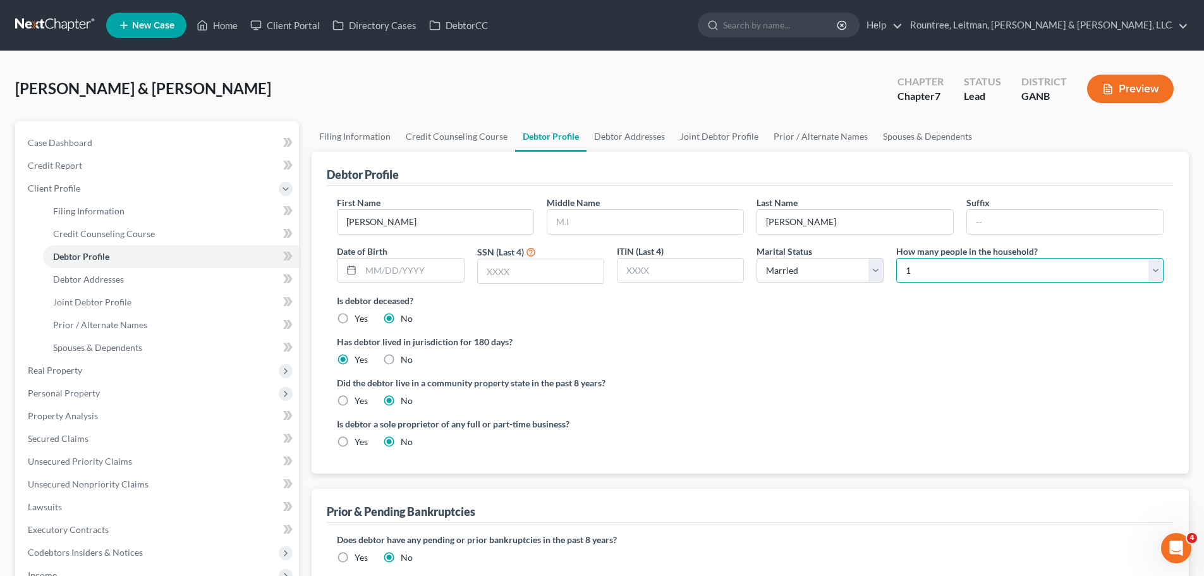
click at [1155, 270] on select "Select 1 2 3 4 5 6 7 8 9 10 11 12 13 14 15 16 17 18 19 20" at bounding box center [1029, 270] width 267 height 25
select select "2"
click at [896, 258] on select "Select 1 2 3 4 5 6 7 8 9 10 11 12 13 14 15 16 17 18 19 20" at bounding box center [1029, 270] width 267 height 25
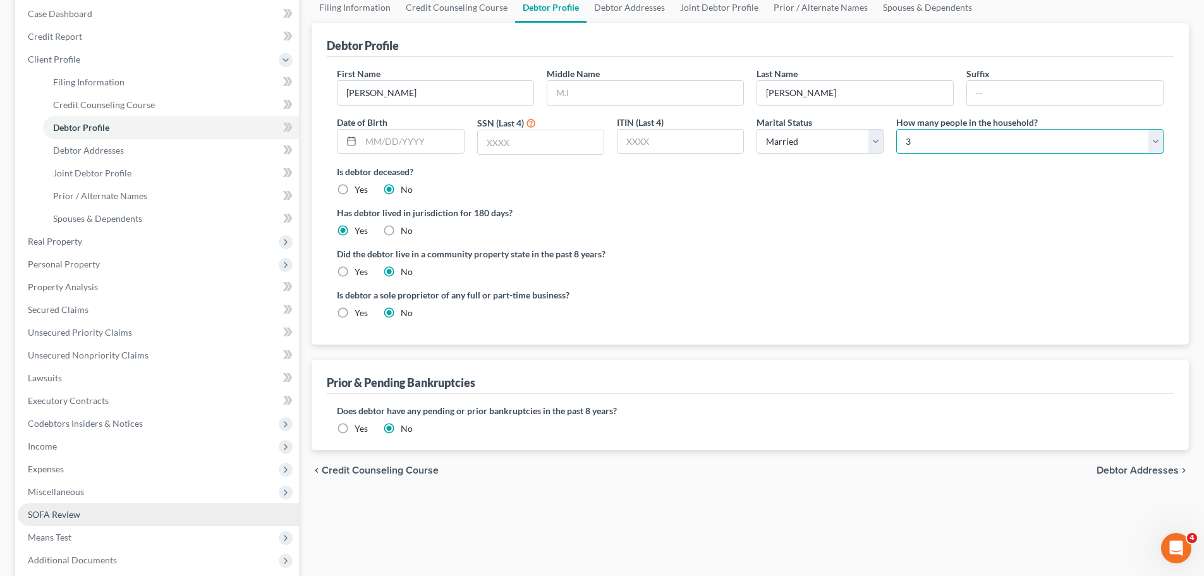
scroll to position [192, 0]
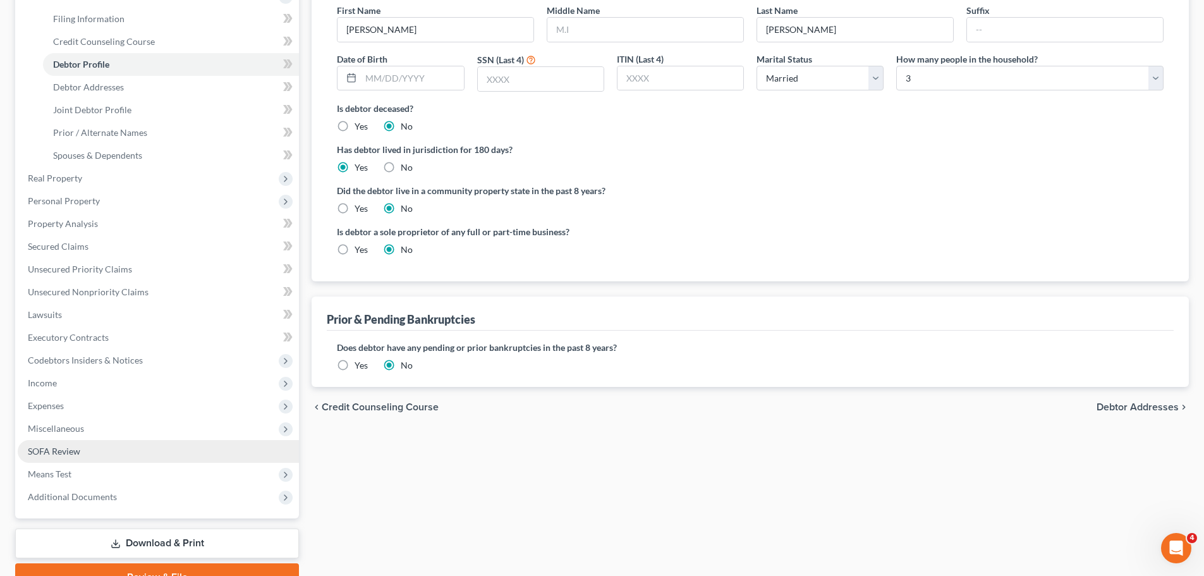
drag, startPoint x: 63, startPoint y: 472, endPoint x: 141, endPoint y: 451, distance: 80.6
click at [63, 472] on span "Means Test" at bounding box center [50, 473] width 44 height 11
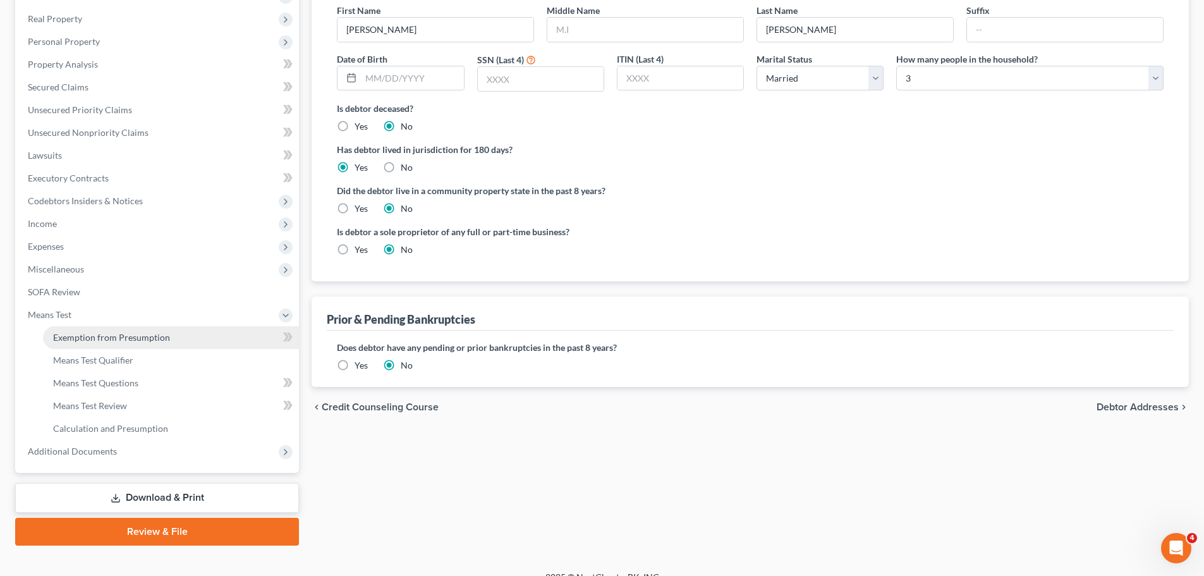
click at [212, 335] on link "Exemption from Presumption" at bounding box center [171, 337] width 256 height 23
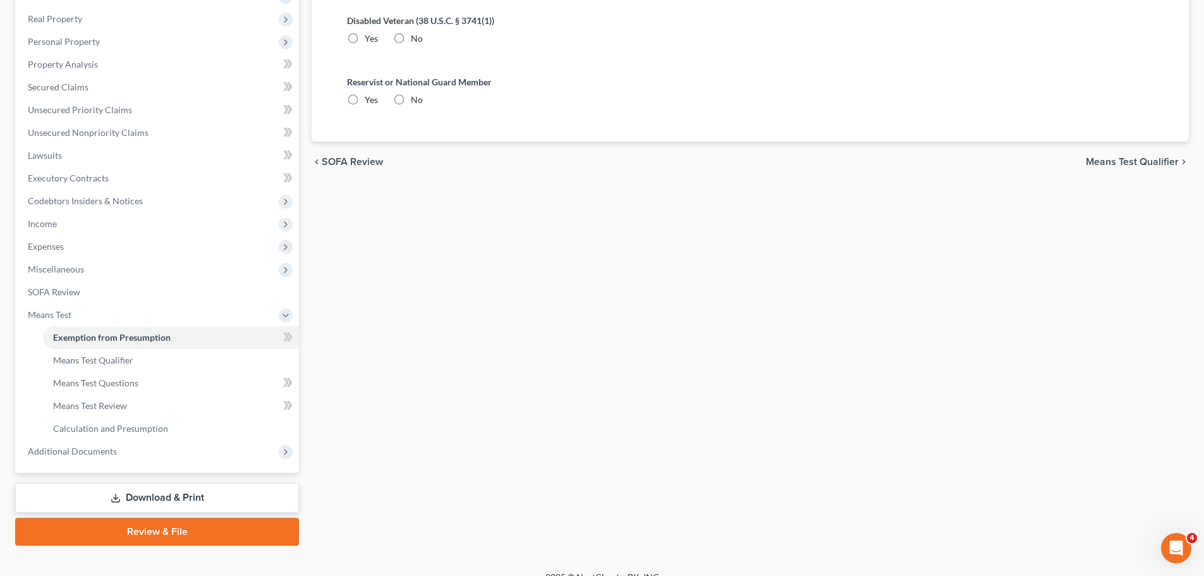
radio input "true"
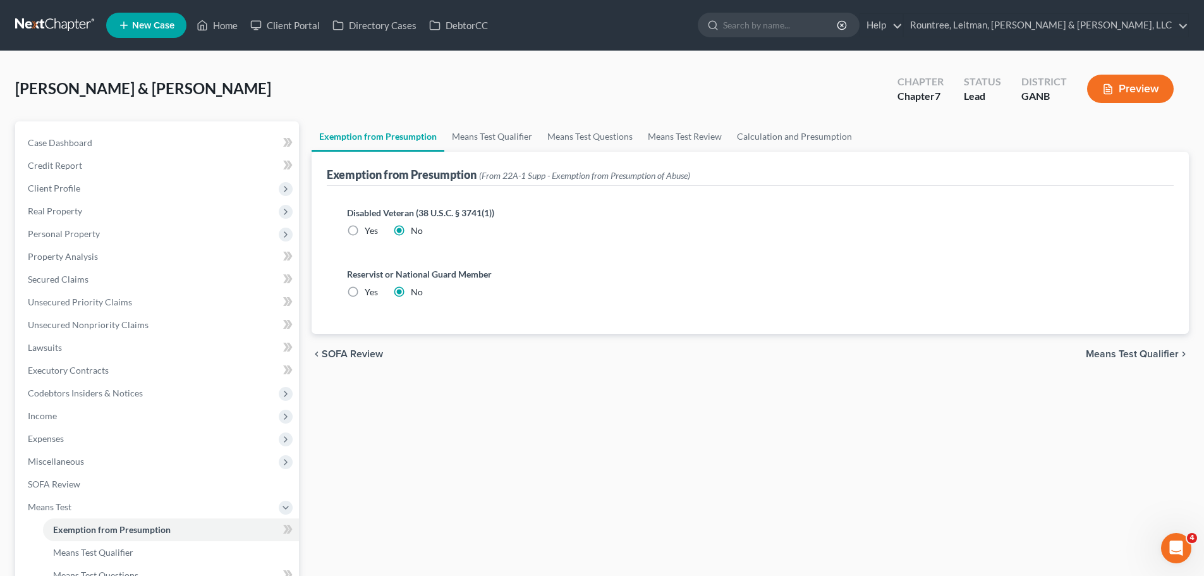
click at [1110, 351] on span "Means Test Qualifier" at bounding box center [1132, 354] width 93 height 10
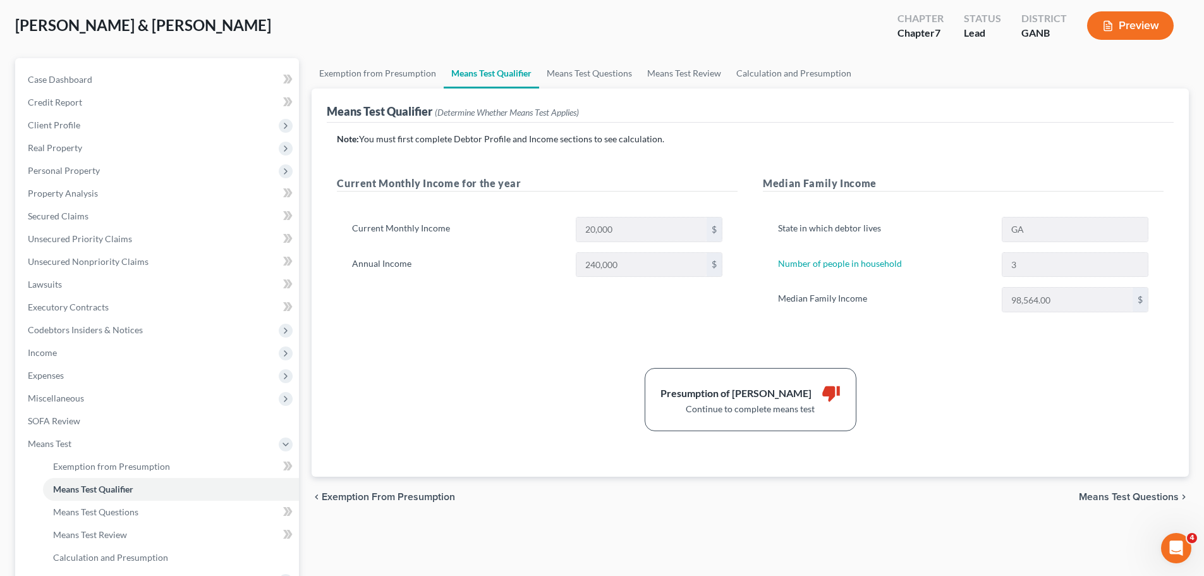
click at [1098, 495] on span "Means Test Questions" at bounding box center [1129, 497] width 100 height 10
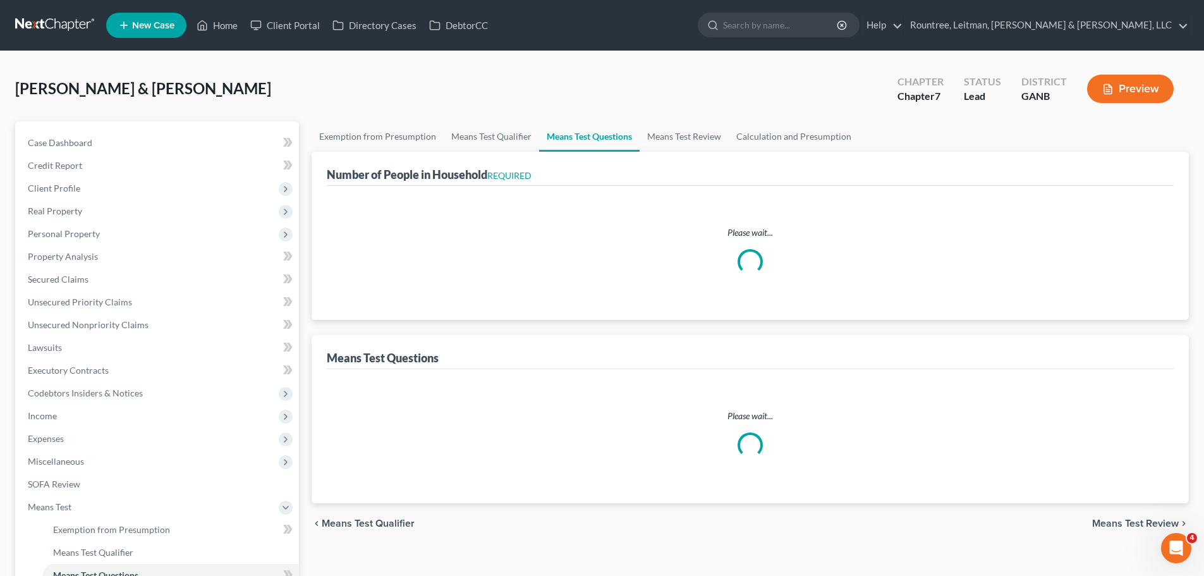
select select "0"
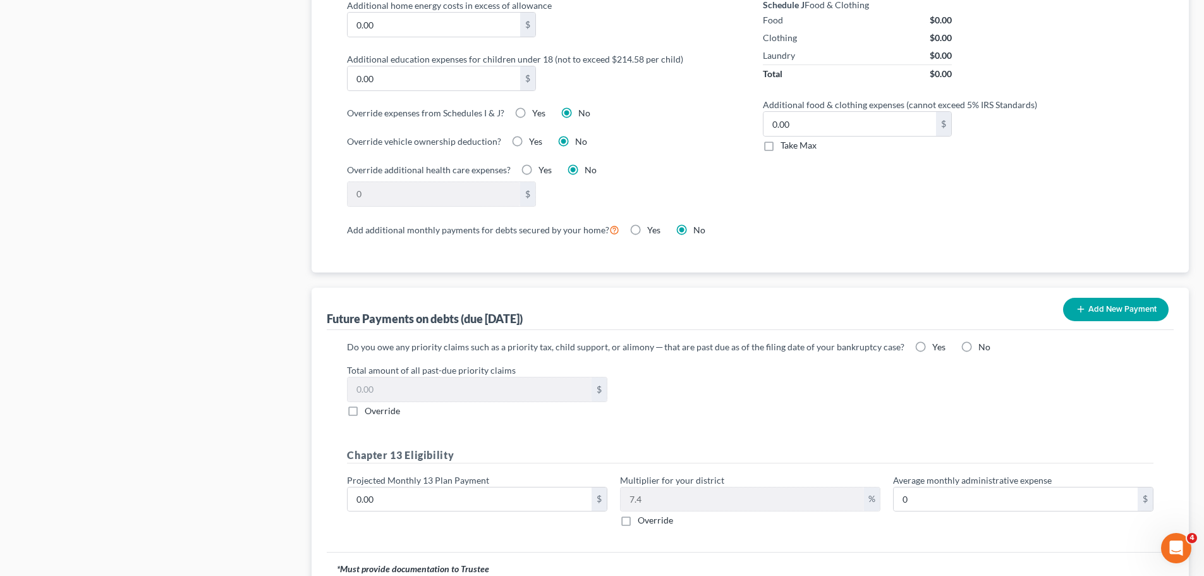
scroll to position [1094, 0]
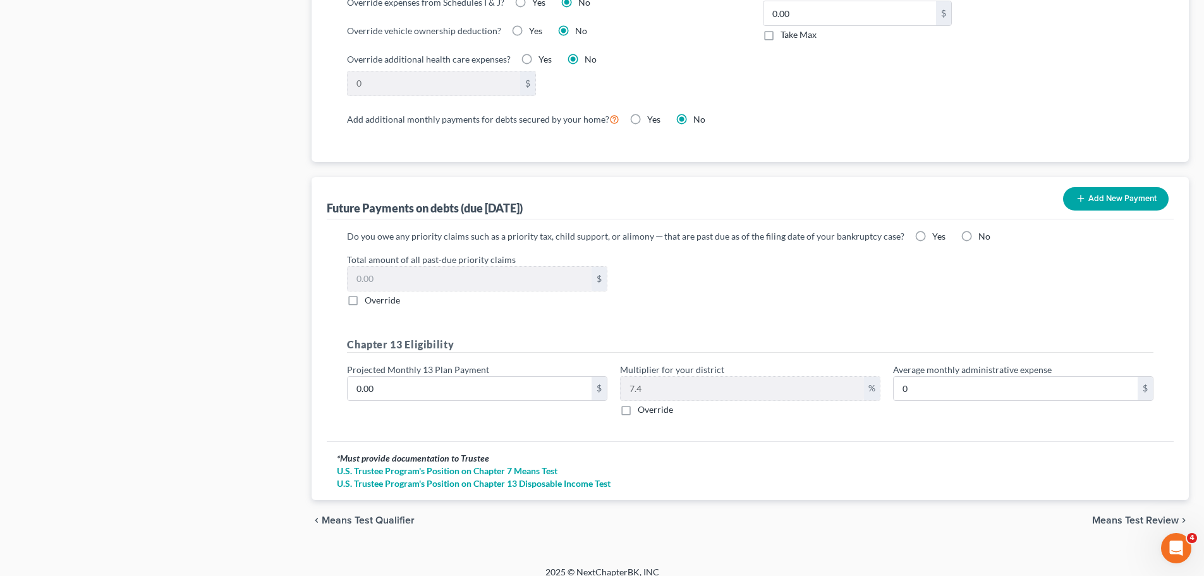
click at [1115, 515] on span "Means Test Review" at bounding box center [1135, 520] width 87 height 10
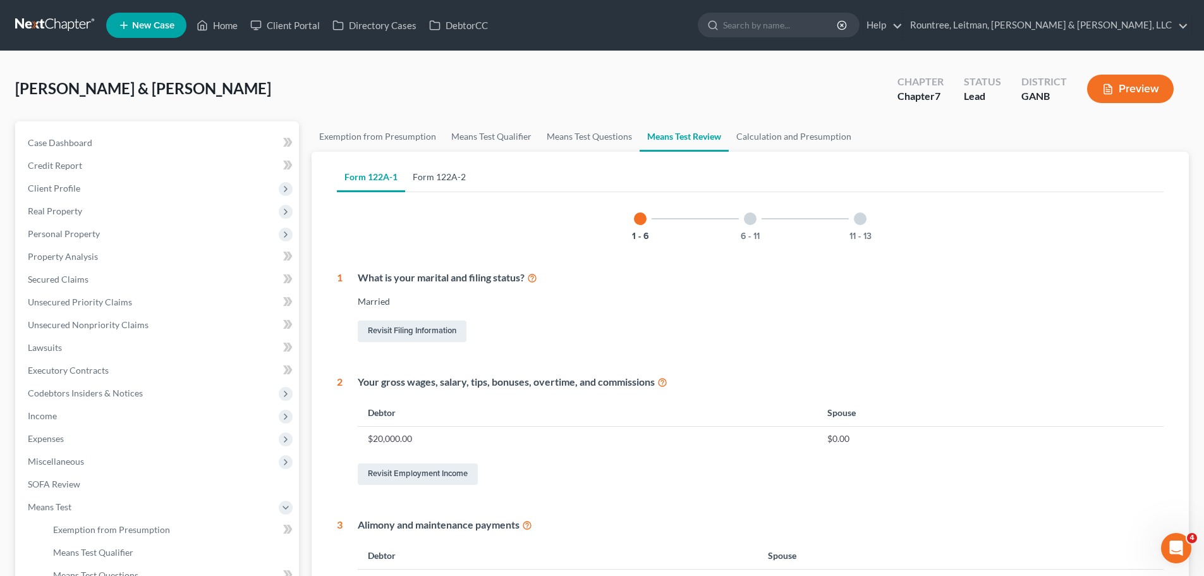
click at [439, 183] on link "Form 122A-2" at bounding box center [439, 177] width 68 height 30
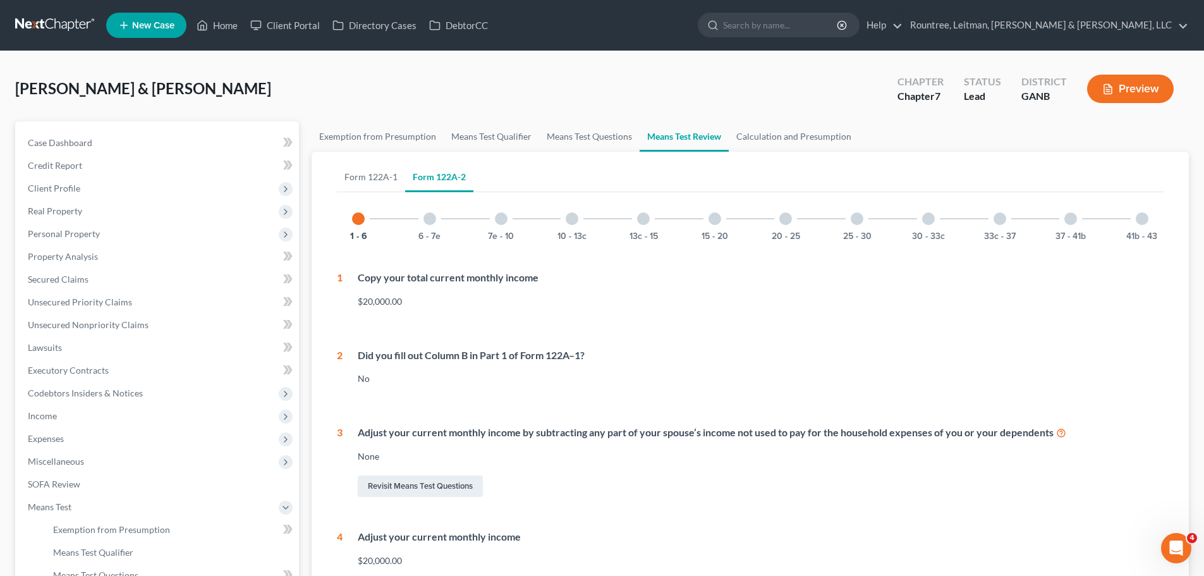
click at [428, 220] on div at bounding box center [429, 218] width 13 height 13
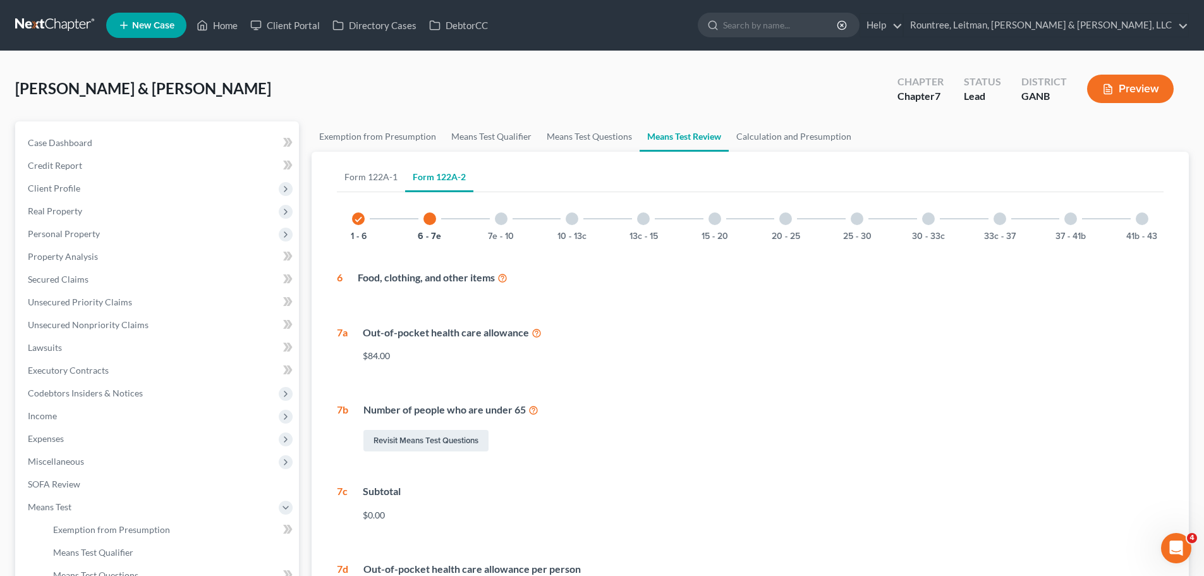
click at [496, 221] on div at bounding box center [501, 218] width 13 height 13
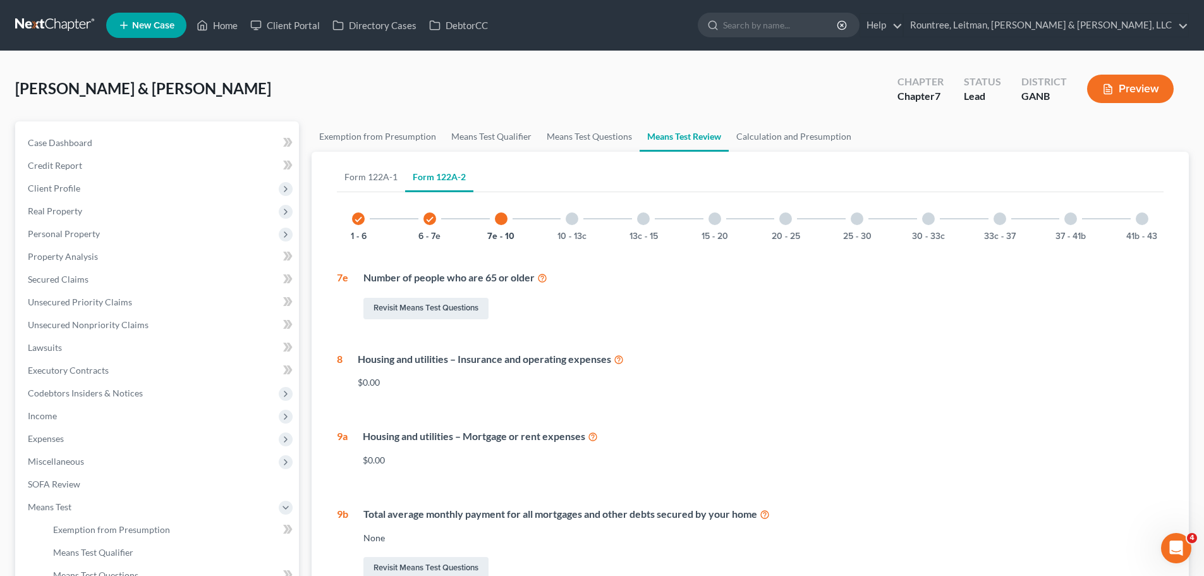
drag, startPoint x: 571, startPoint y: 218, endPoint x: 593, endPoint y: 232, distance: 25.6
click at [571, 218] on div at bounding box center [572, 218] width 13 height 13
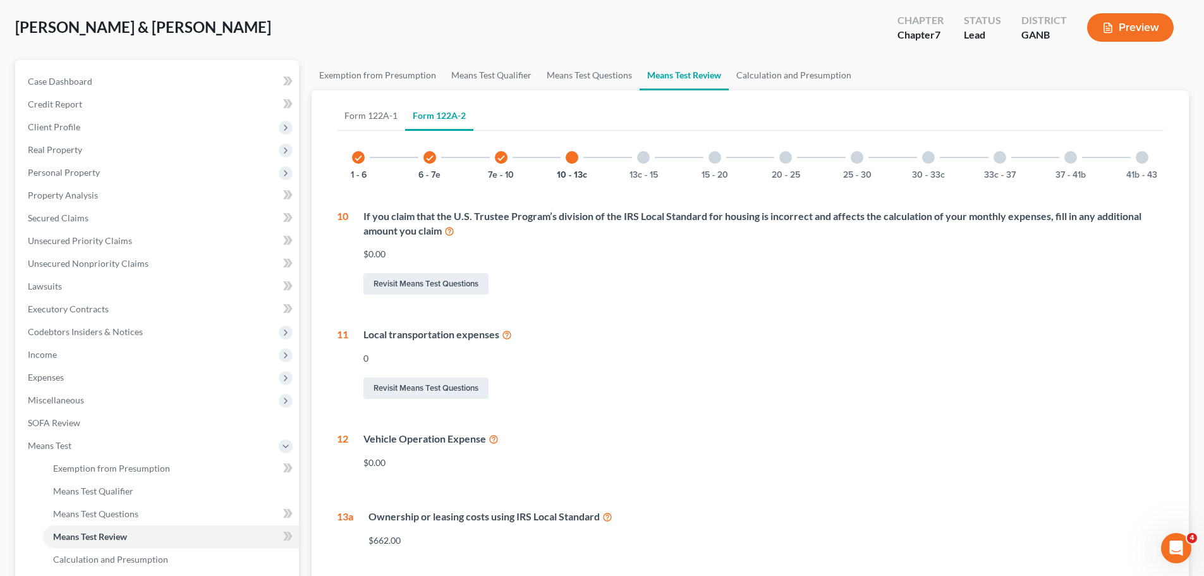
scroll to position [28, 0]
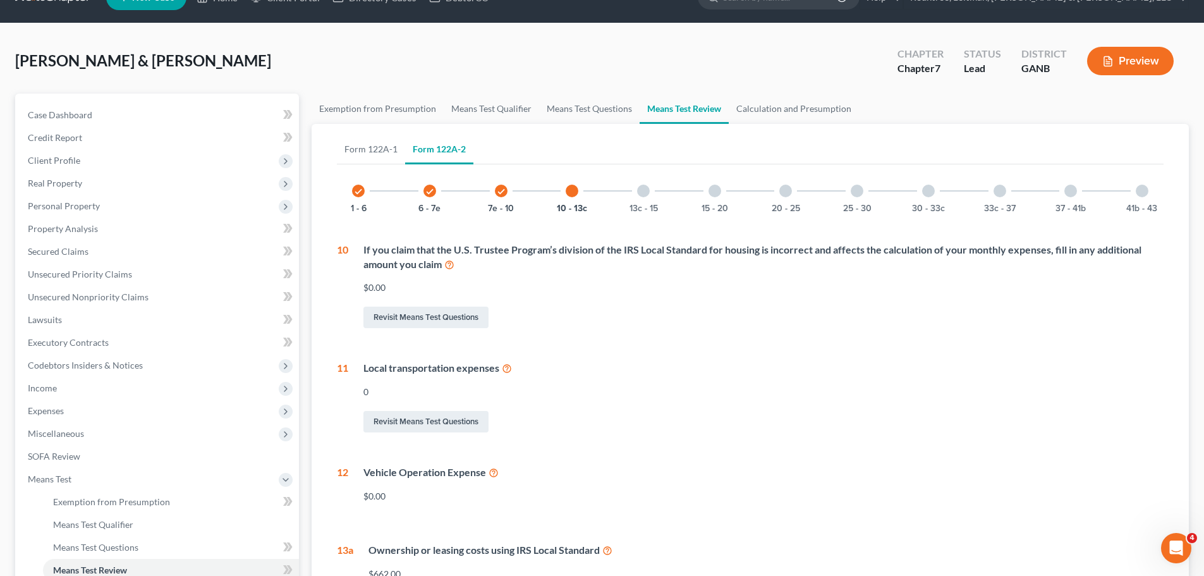
click at [650, 194] on div "13c - 15" at bounding box center [643, 190] width 43 height 43
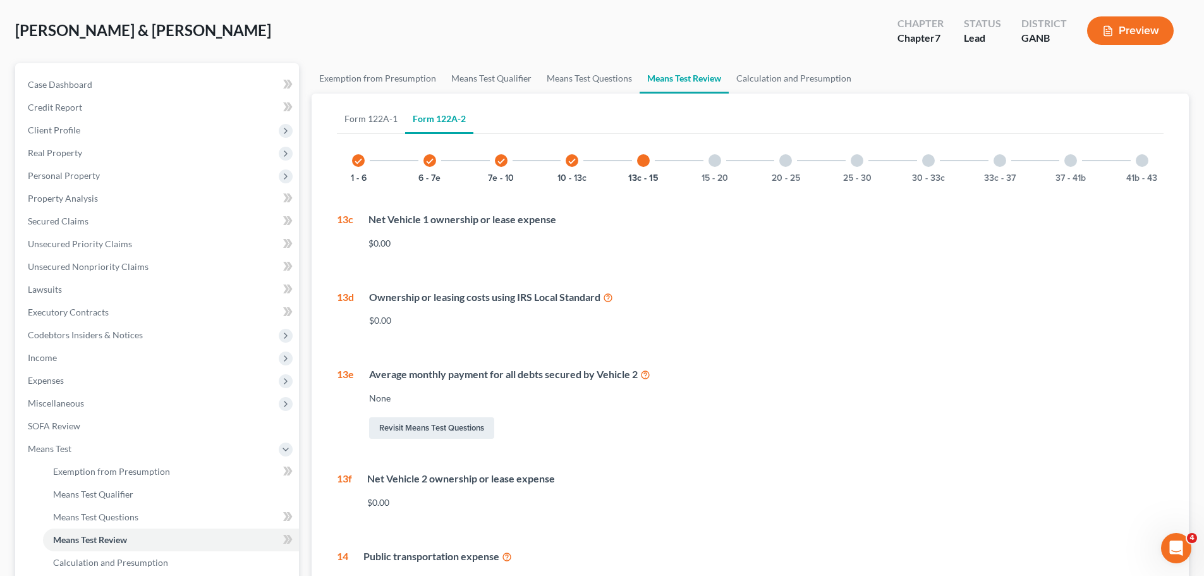
scroll to position [0, 0]
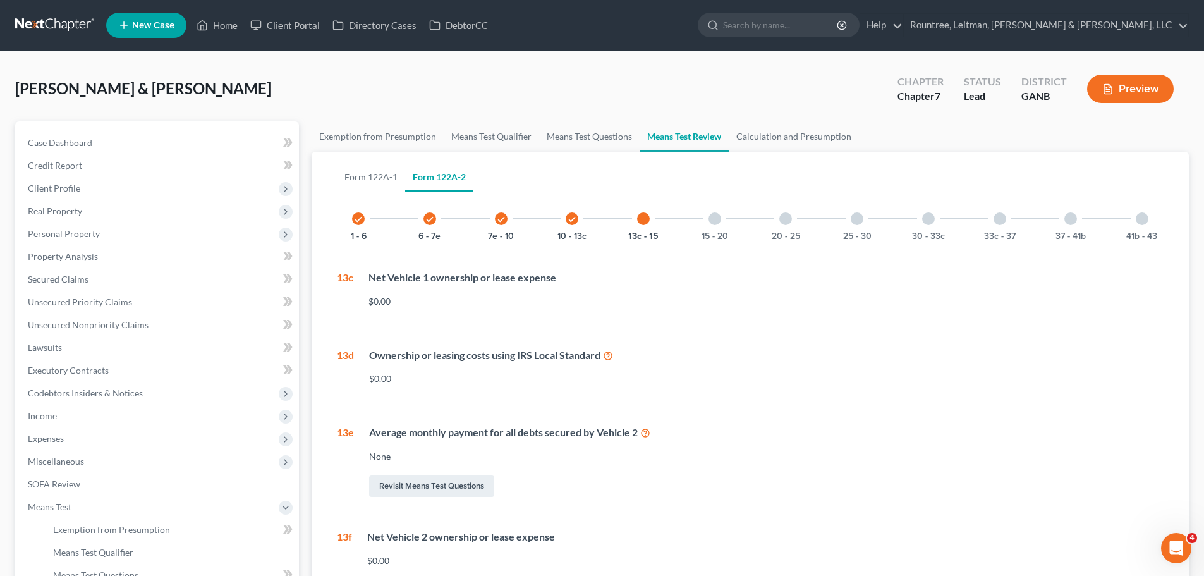
click at [713, 222] on div at bounding box center [714, 218] width 13 height 13
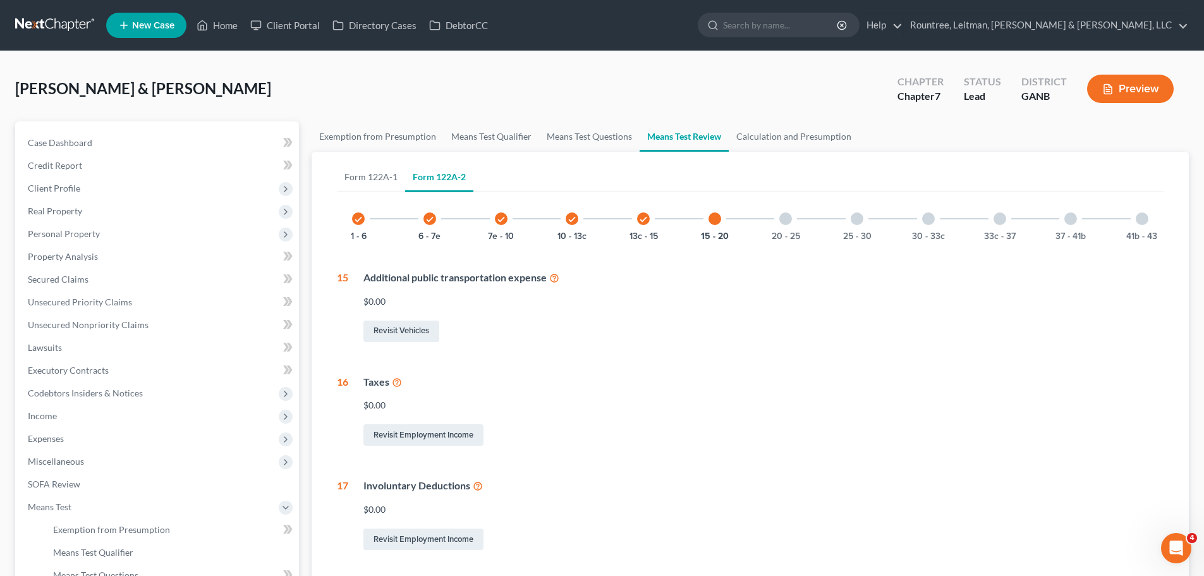
click at [779, 217] on div at bounding box center [785, 218] width 13 height 13
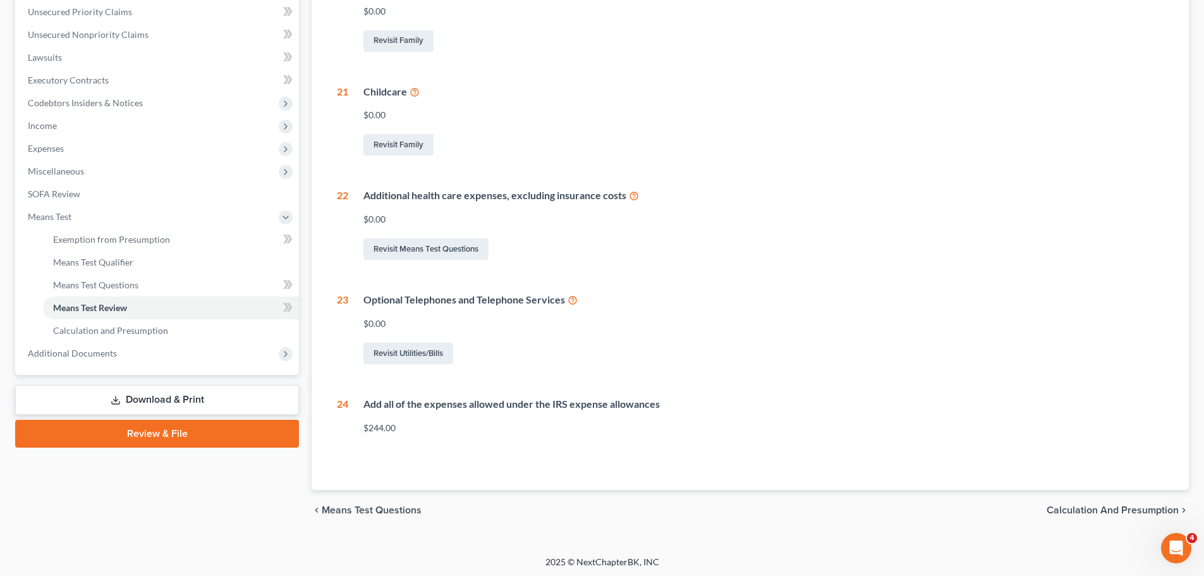
scroll to position [293, 0]
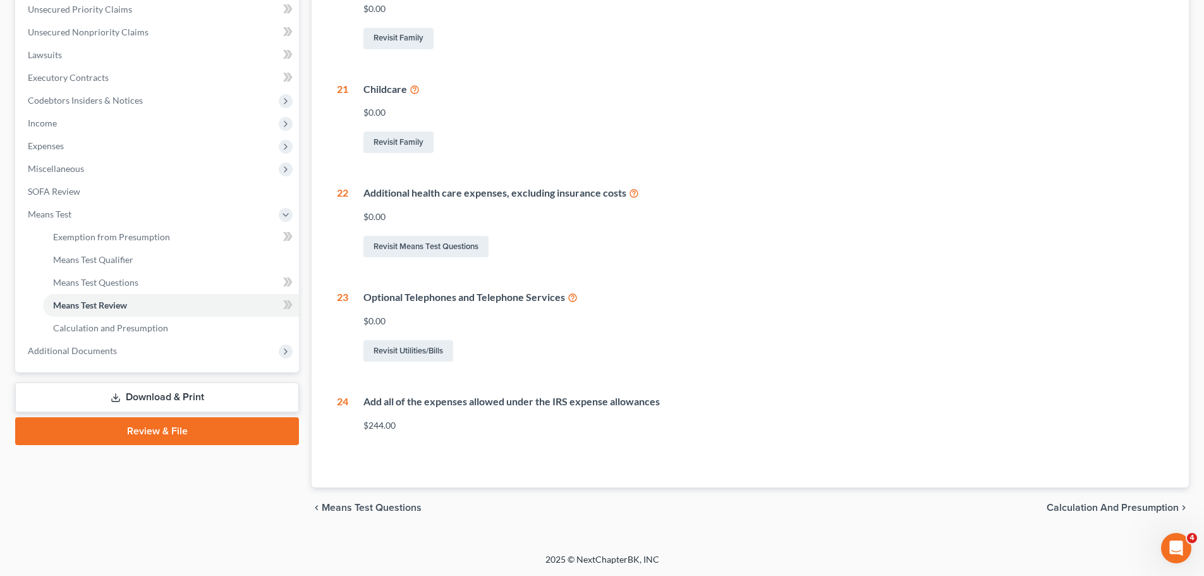
click at [1066, 510] on span "Calculation and Presumption" at bounding box center [1112, 507] width 132 height 10
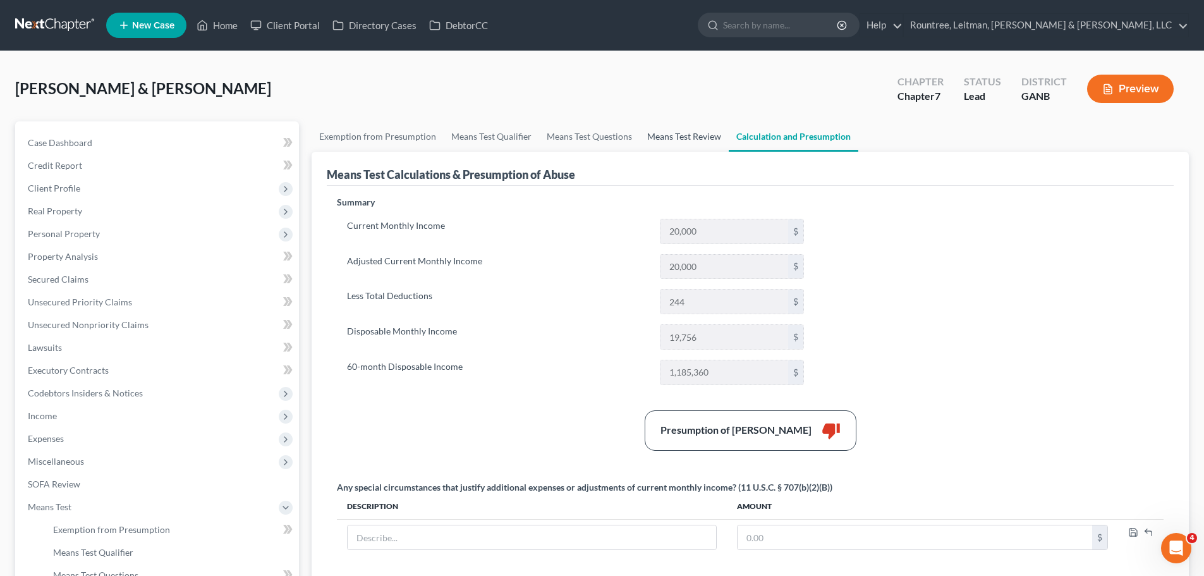
click at [665, 135] on link "Means Test Review" at bounding box center [683, 136] width 89 height 30
